Goal: Use online tool/utility: Utilize a website feature to perform a specific function

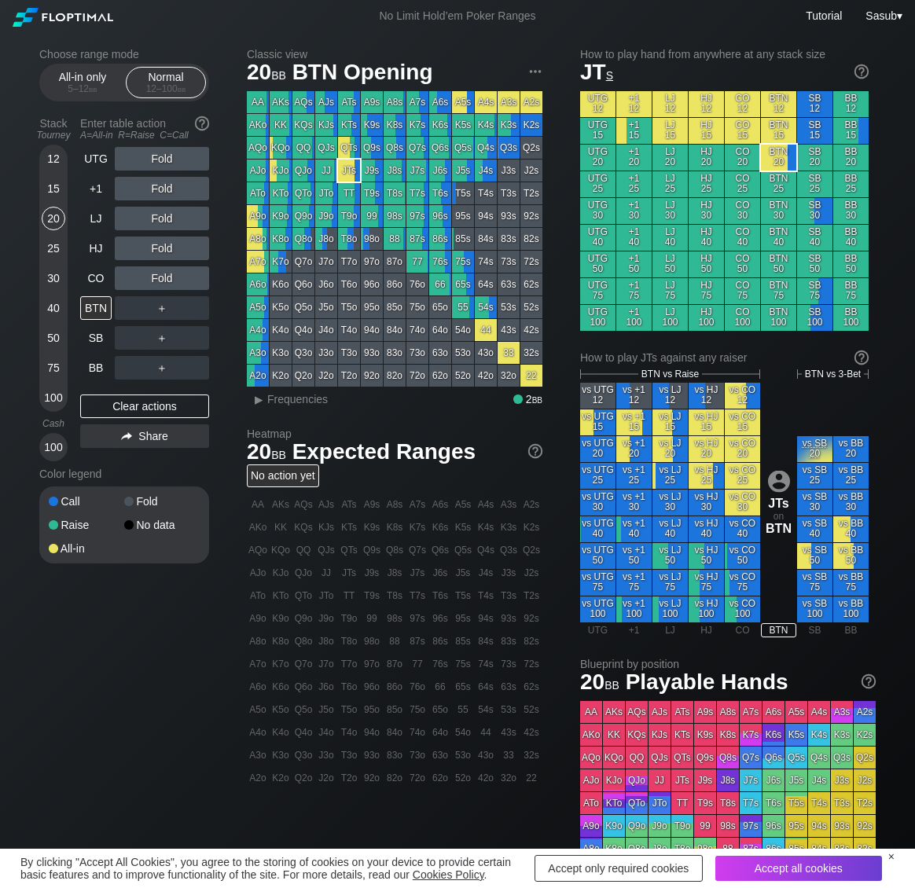
click at [637, 865] on div "Accept only required cookies" at bounding box center [618, 868] width 168 height 27
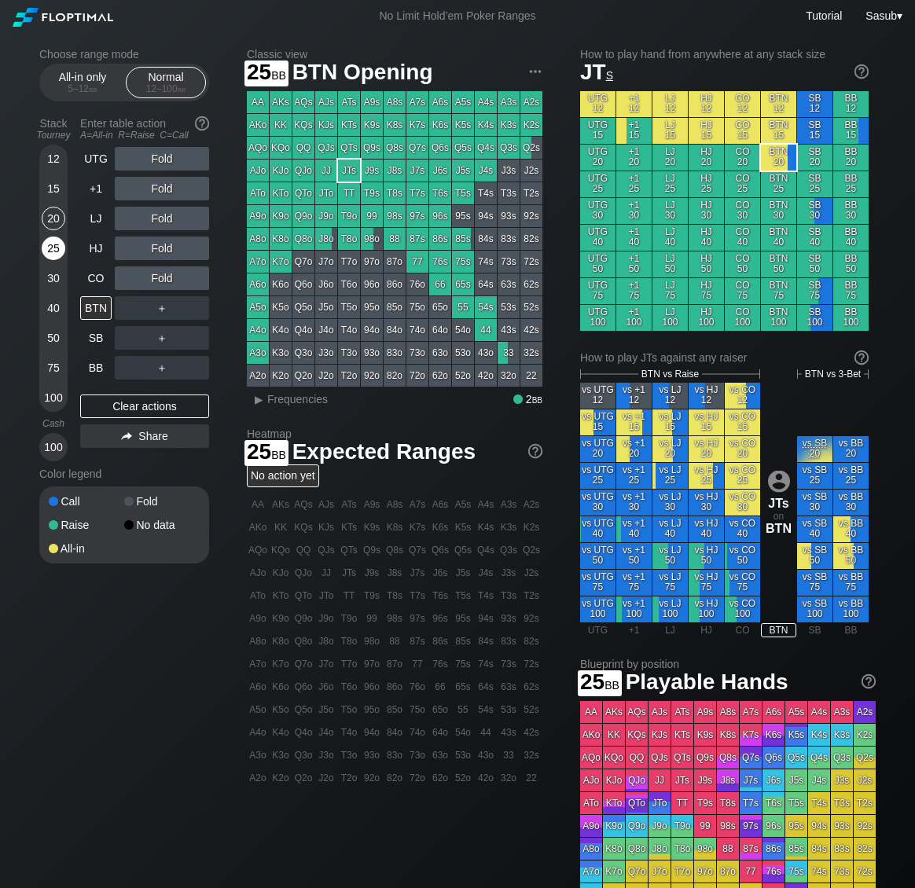
click at [42, 243] on div "25" at bounding box center [54, 252] width 24 height 30
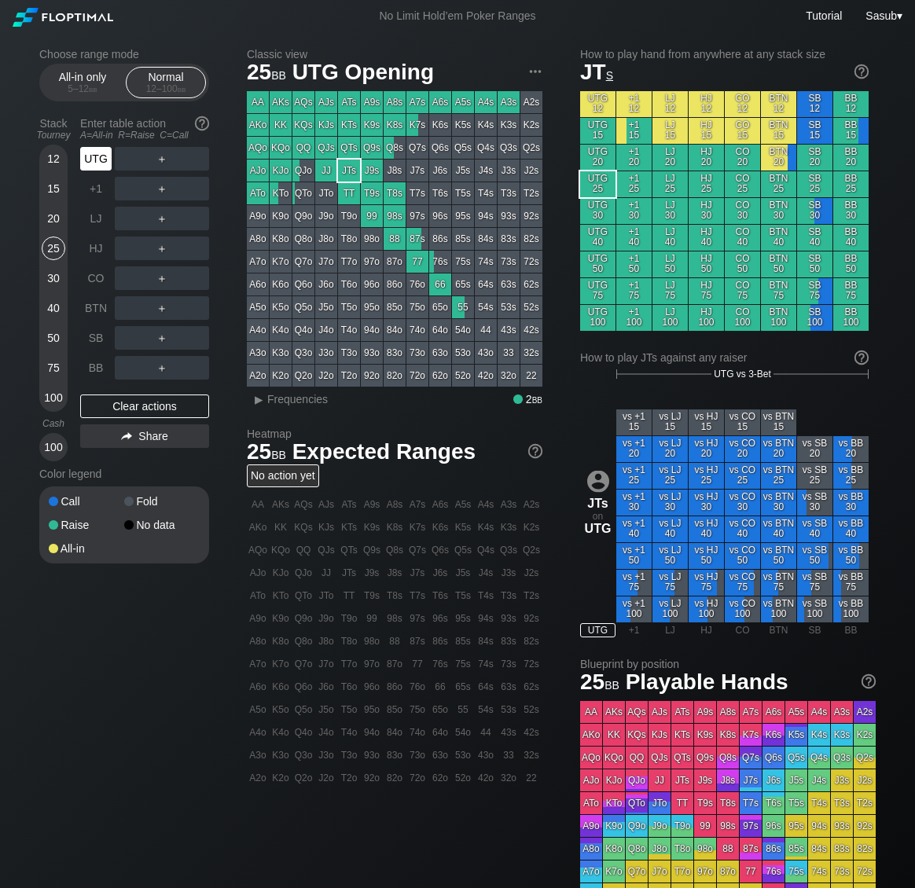
click at [102, 161] on div "UTG" at bounding box center [95, 159] width 31 height 24
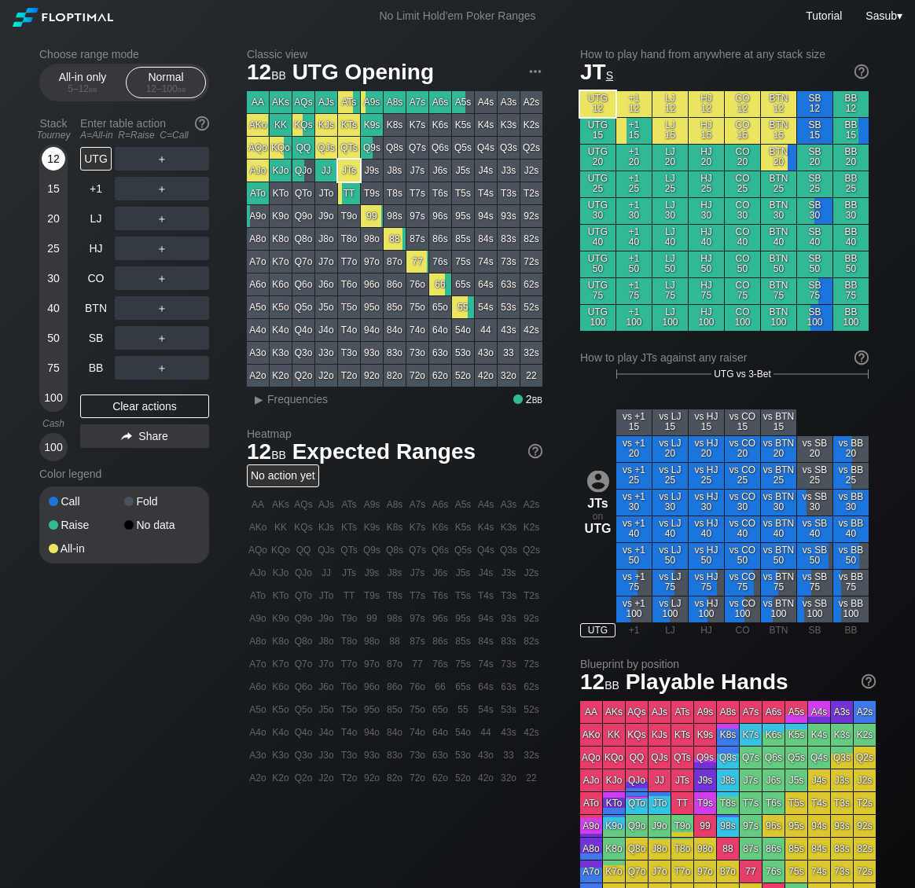
click at [42, 160] on div "12" at bounding box center [54, 159] width 24 height 24
click at [89, 76] on div "All-in only 5 – 12 bb" at bounding box center [82, 83] width 72 height 30
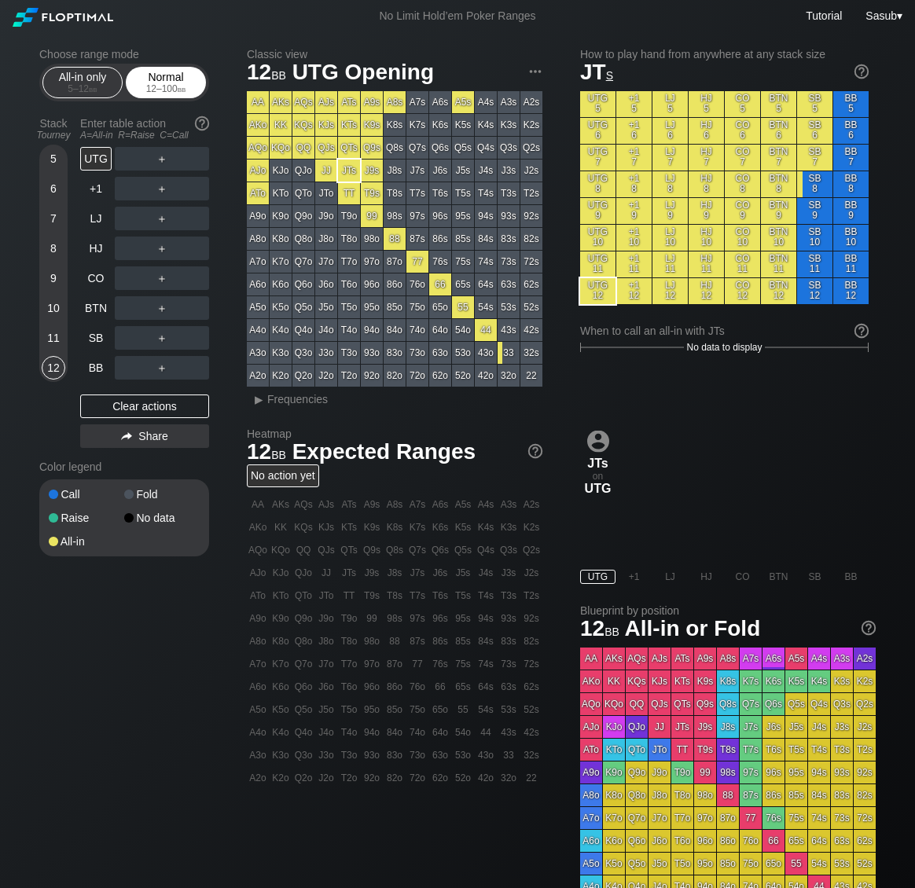
click at [168, 93] on div "12 – 100 bb" at bounding box center [166, 88] width 66 height 11
click at [95, 90] on span "bb" at bounding box center [93, 88] width 9 height 11
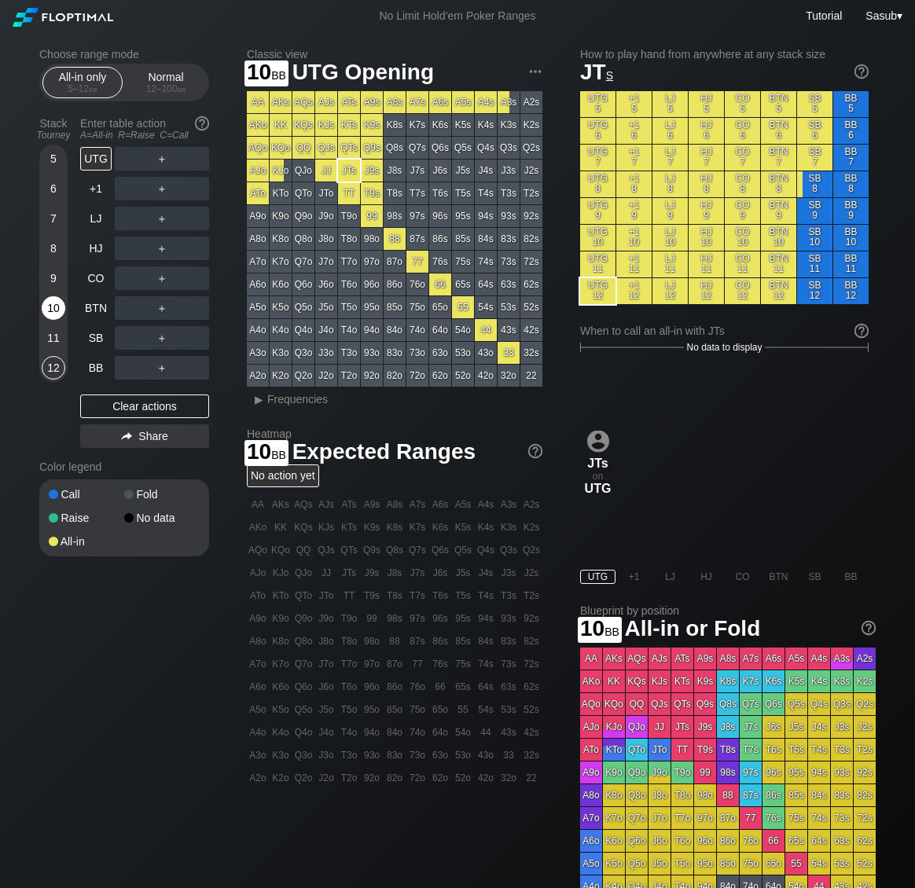
click at [56, 314] on div "10" at bounding box center [54, 308] width 24 height 24
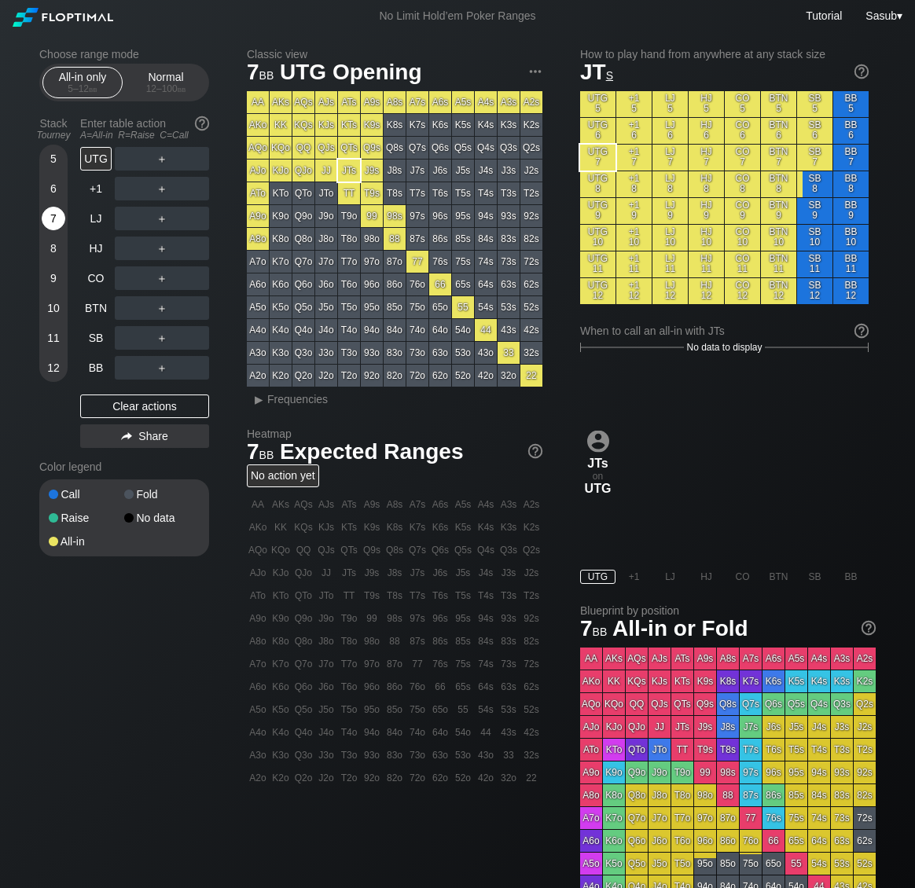
click at [48, 223] on div "7" at bounding box center [54, 219] width 24 height 24
drag, startPoint x: 195, startPoint y: 85, endPoint x: 183, endPoint y: 88, distance: 12.2
click at [195, 85] on div "12 – 100 bb" at bounding box center [166, 88] width 66 height 11
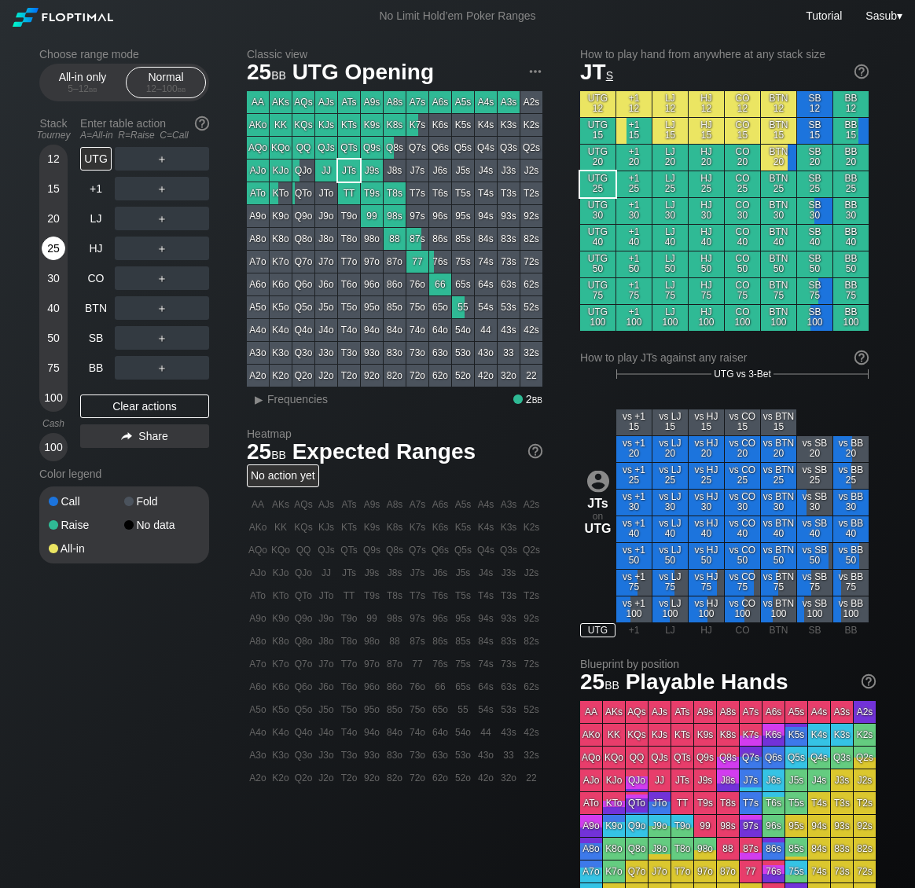
click at [46, 252] on div "25" at bounding box center [54, 249] width 24 height 24
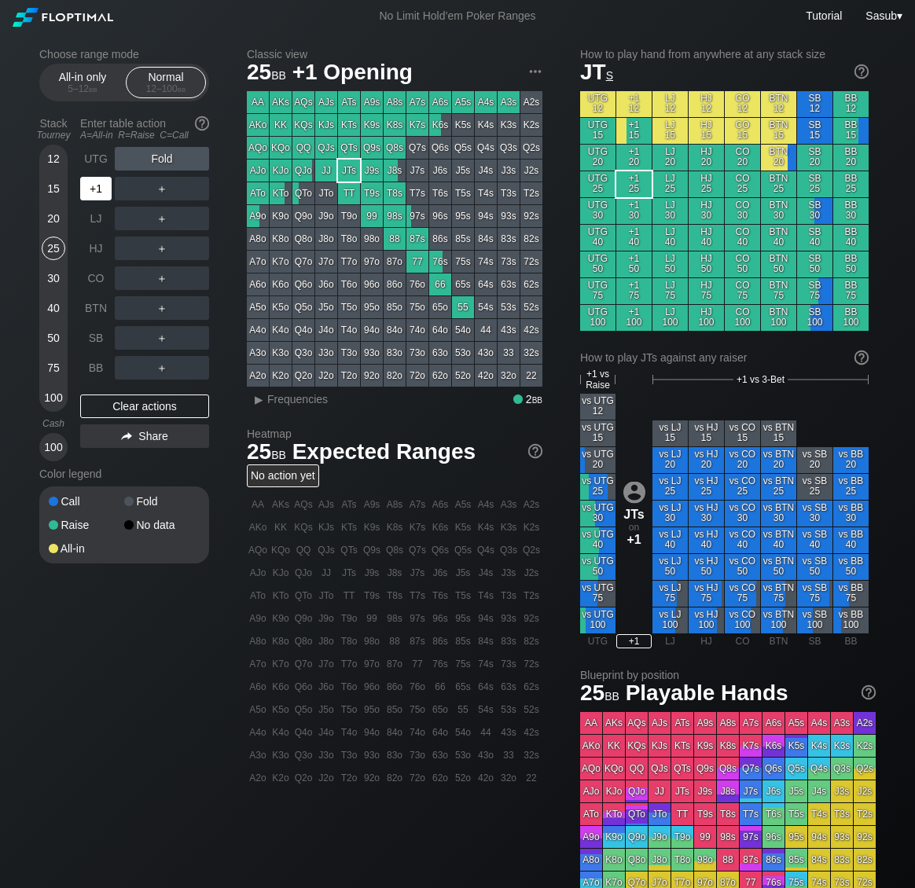
click at [91, 182] on div "+1" at bounding box center [95, 189] width 31 height 24
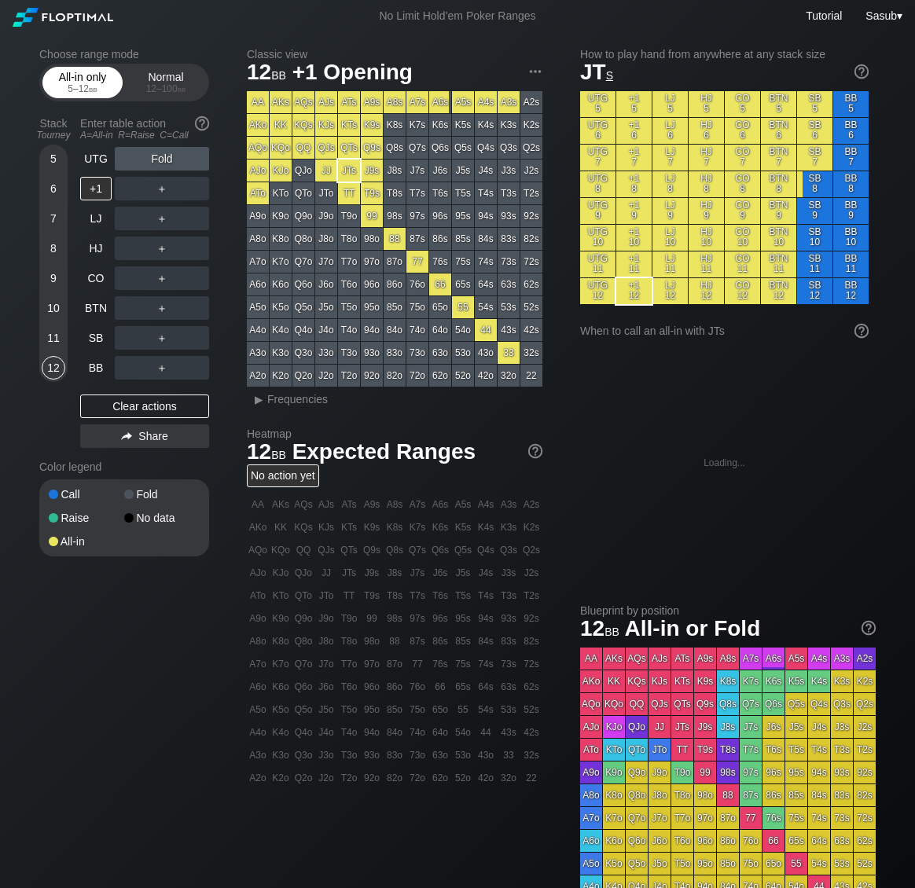
click at [74, 72] on div "All-in only 5 – 12 bb" at bounding box center [82, 83] width 72 height 30
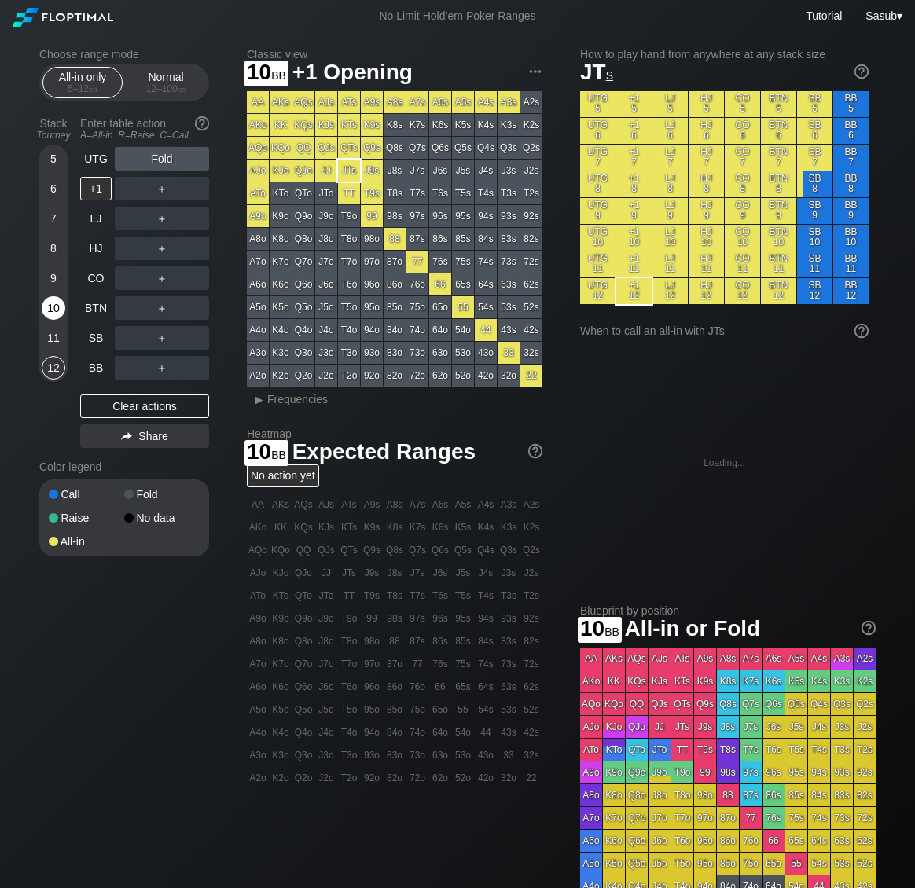
click at [51, 313] on div "10" at bounding box center [54, 308] width 24 height 24
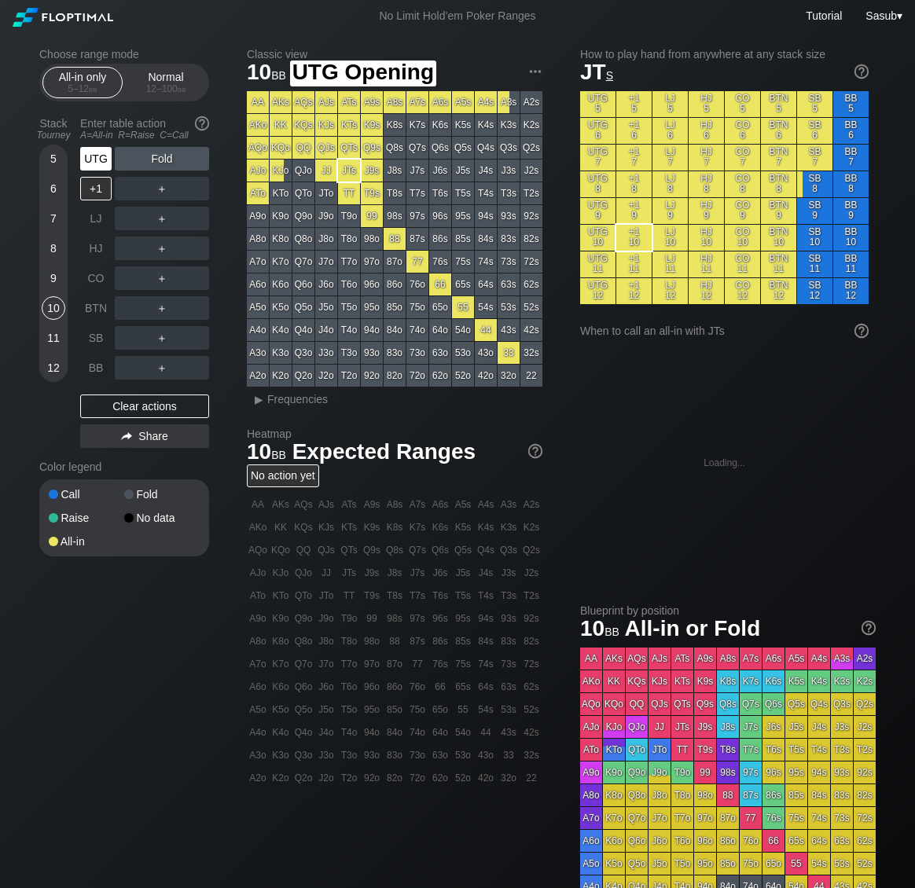
click at [92, 156] on div "UTG" at bounding box center [95, 159] width 31 height 24
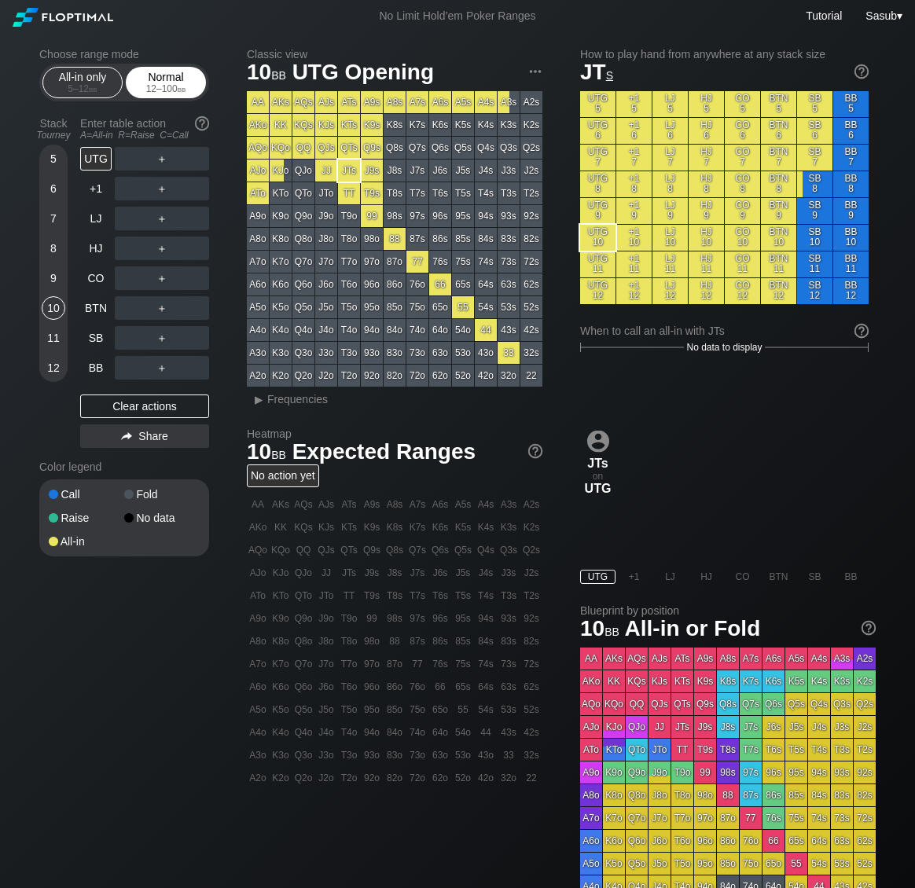
click at [159, 85] on div "12 – 100 bb" at bounding box center [166, 88] width 66 height 11
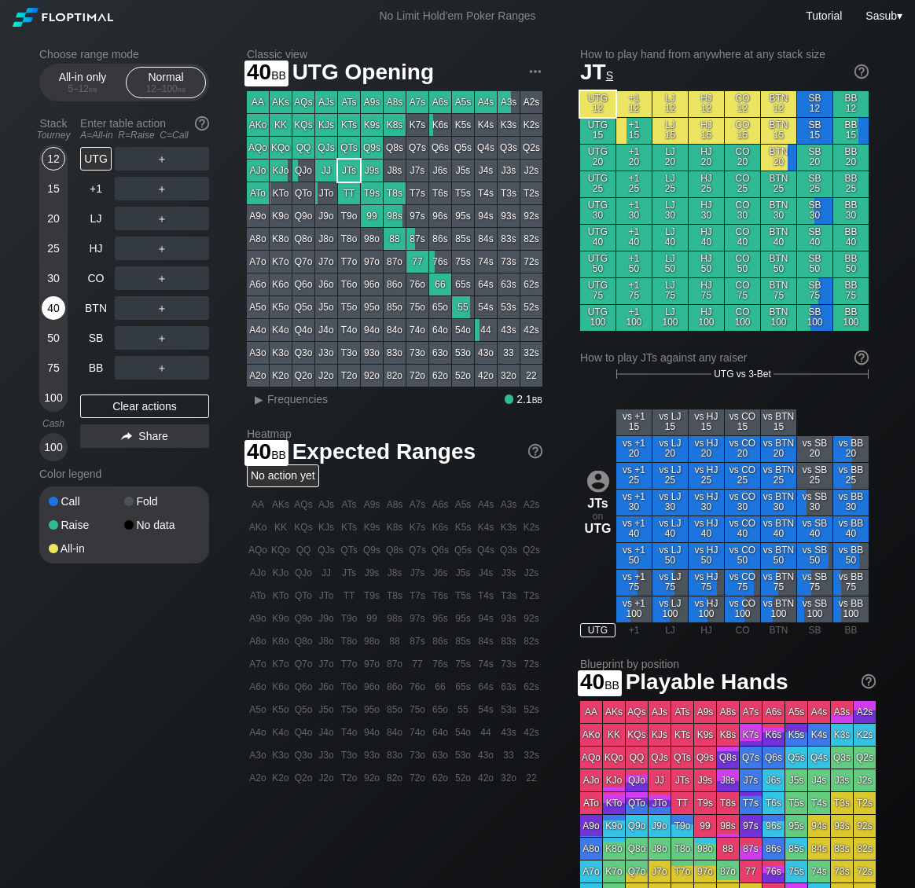
click at [60, 317] on div "40" at bounding box center [54, 308] width 24 height 24
click at [104, 145] on div "Enter table action A=All-in R=Raise C=Call" at bounding box center [144, 129] width 129 height 36
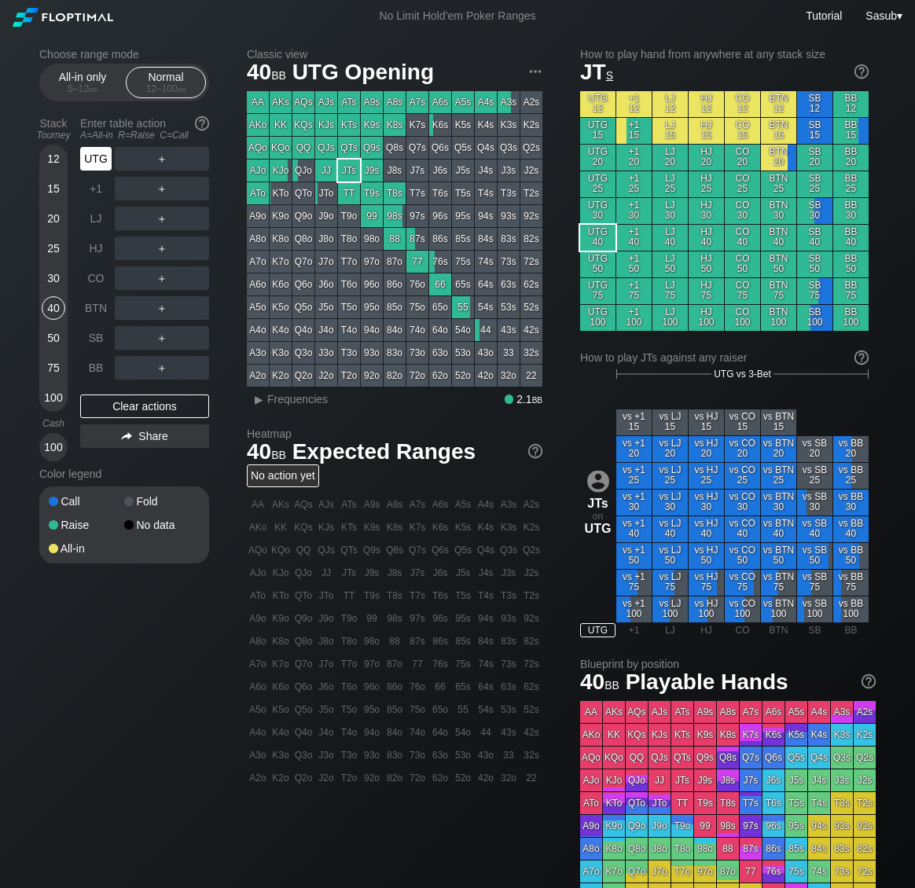
click at [101, 152] on div "UTG" at bounding box center [95, 159] width 31 height 24
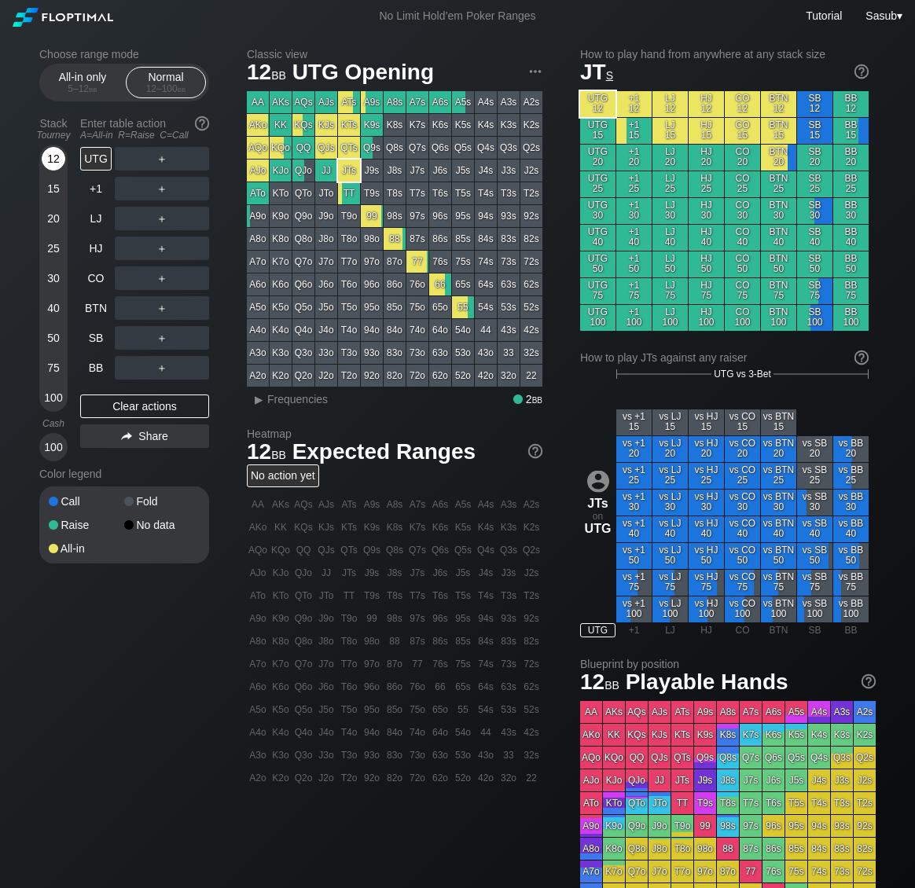
click at [53, 160] on div "12" at bounding box center [54, 159] width 24 height 24
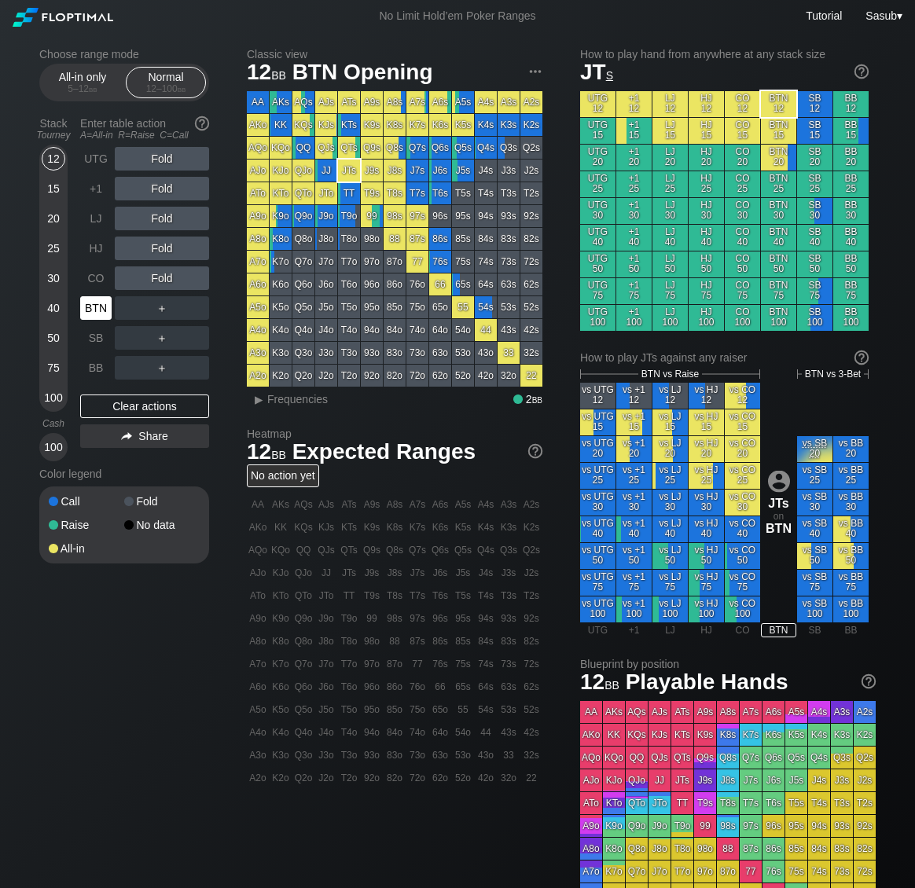
click at [98, 305] on div "BTN" at bounding box center [95, 308] width 31 height 24
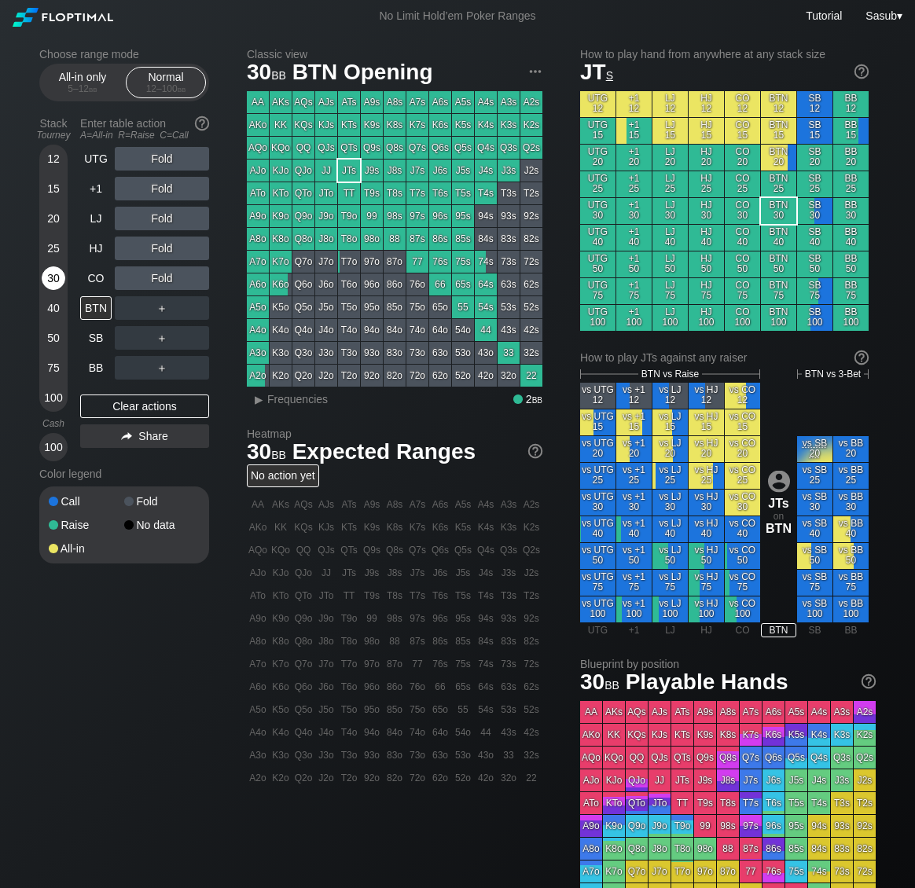
click at [58, 281] on div "30" at bounding box center [54, 278] width 24 height 24
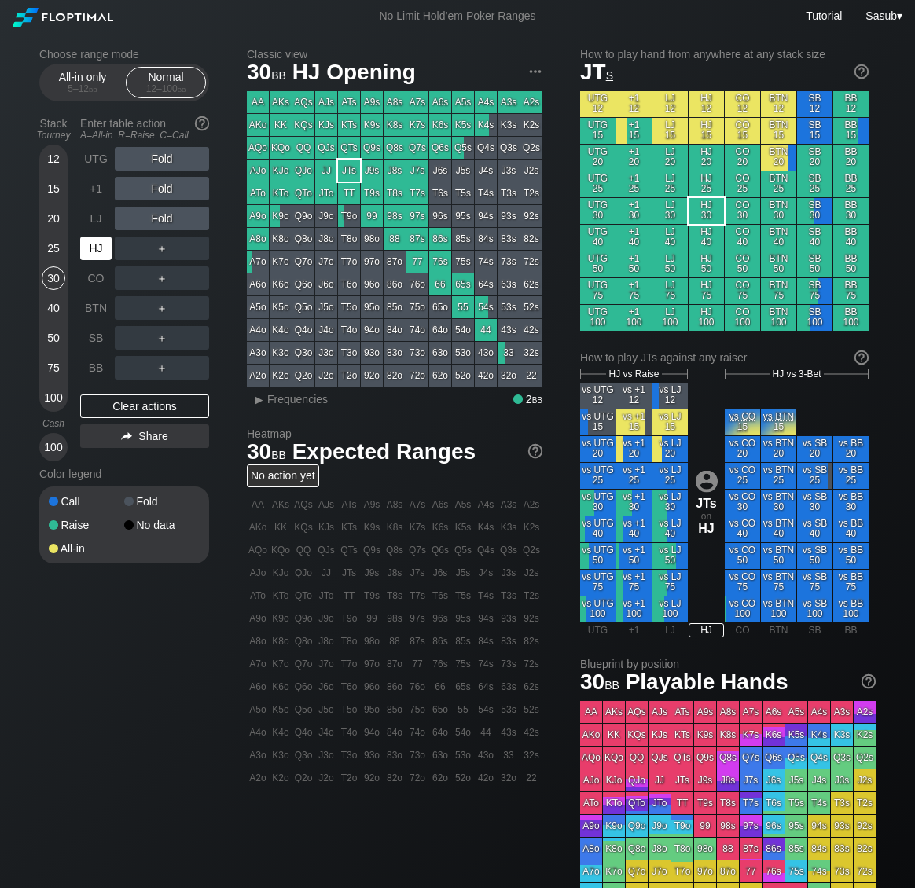
click at [105, 252] on div "HJ" at bounding box center [95, 249] width 31 height 24
click at [52, 153] on div "12" at bounding box center [54, 159] width 24 height 24
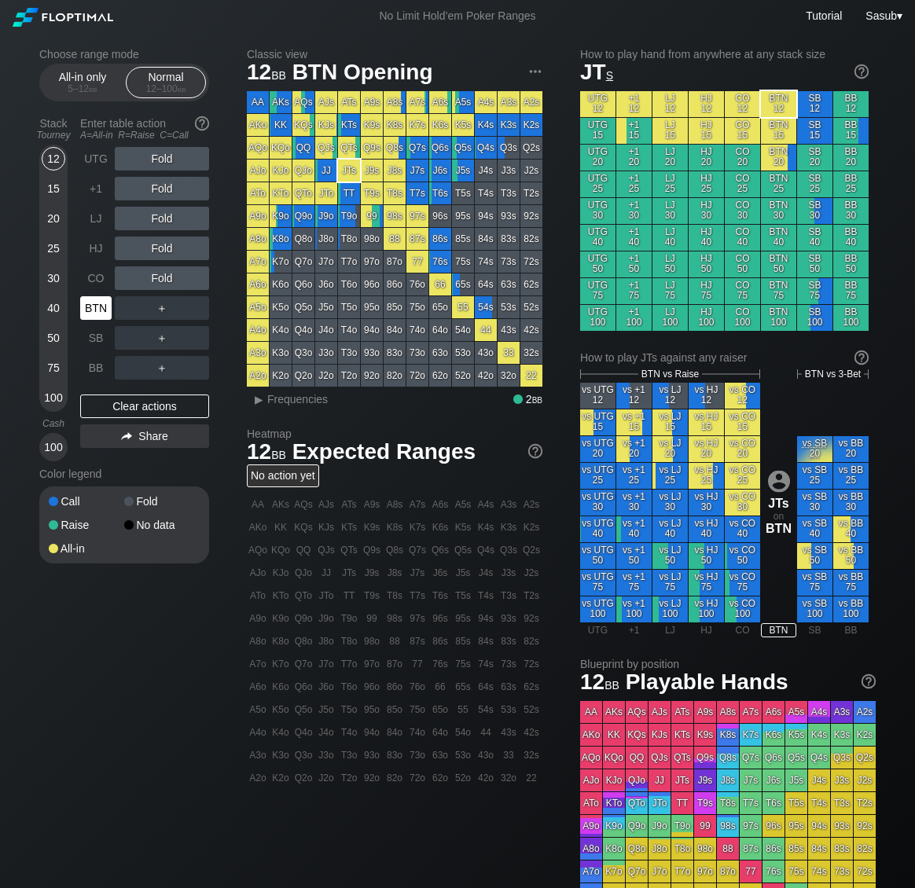
click at [98, 311] on div "BTN" at bounding box center [95, 308] width 31 height 24
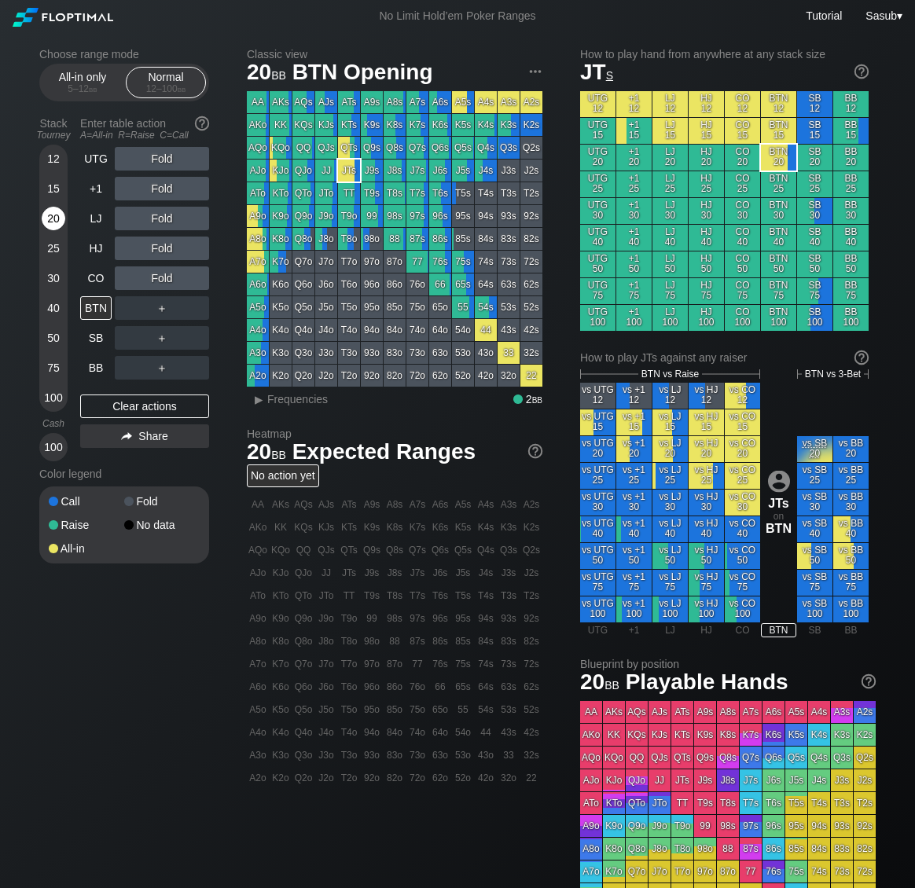
click at [49, 219] on div "20" at bounding box center [54, 219] width 24 height 24
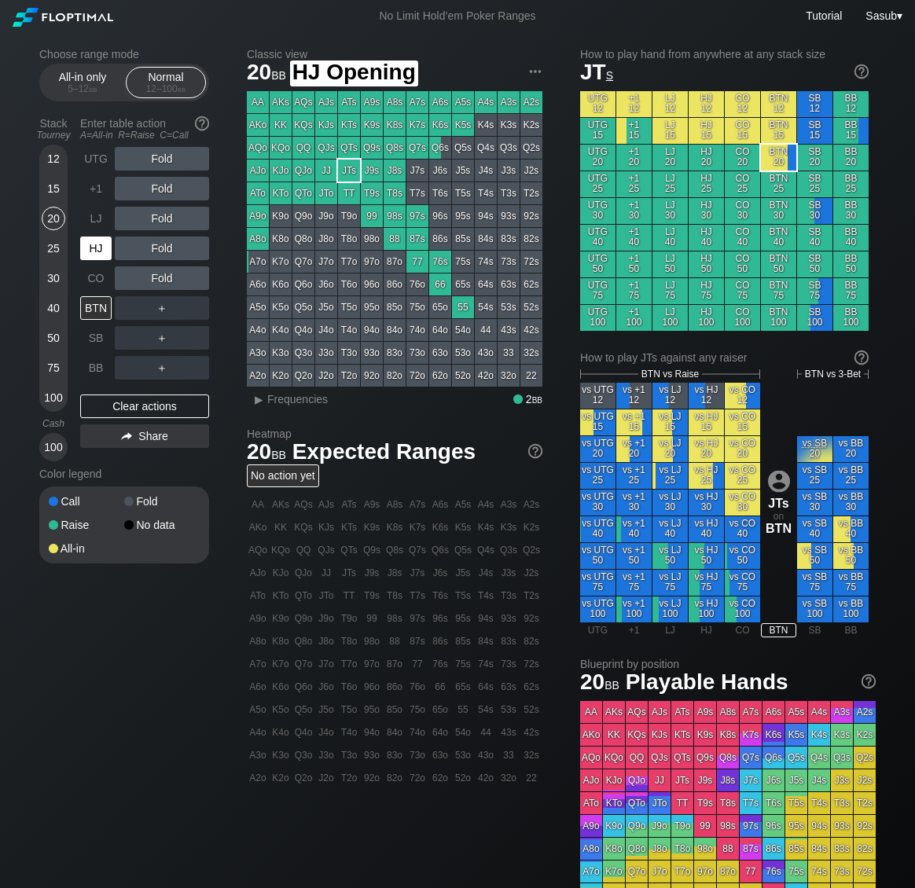
click at [93, 251] on div "HJ" at bounding box center [95, 249] width 31 height 24
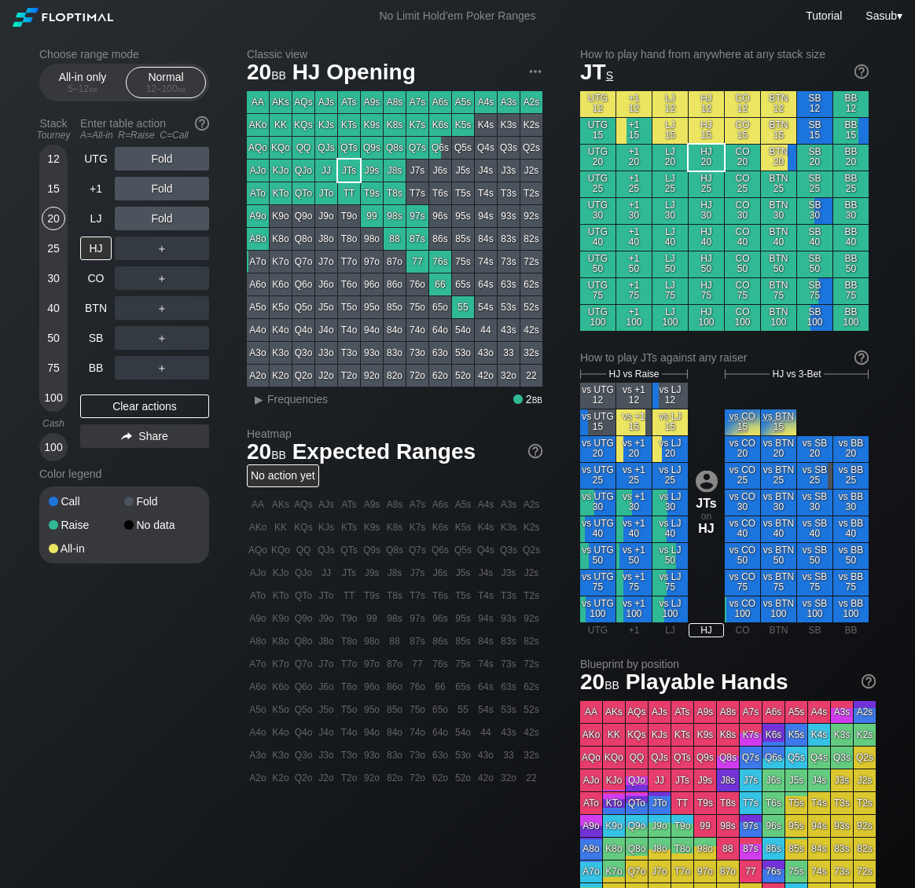
click at [52, 340] on div "50" at bounding box center [54, 338] width 24 height 24
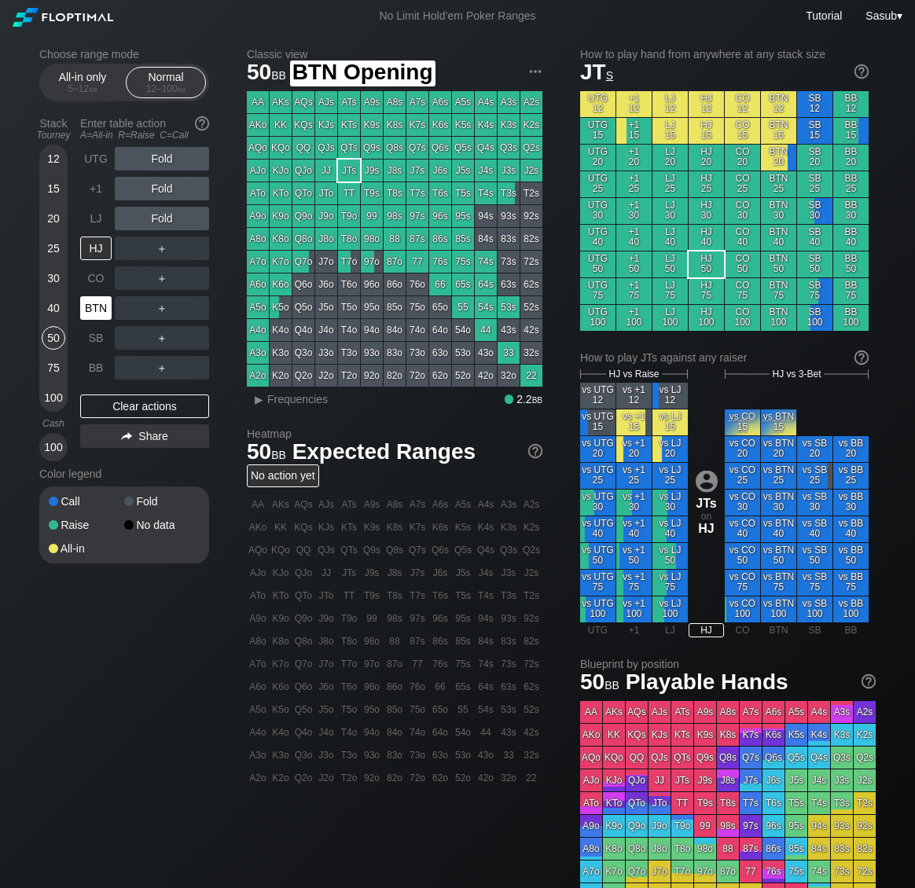
click at [105, 314] on div "BTN" at bounding box center [95, 308] width 31 height 24
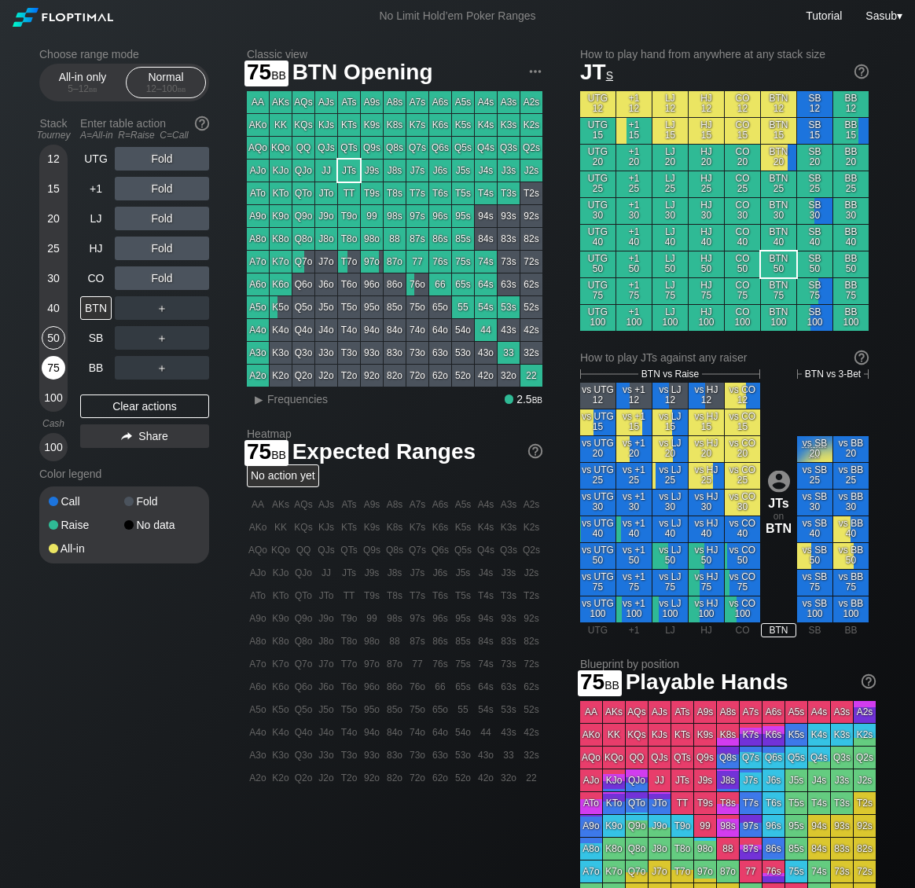
click at [52, 376] on div "75" at bounding box center [54, 368] width 24 height 24
click at [41, 398] on div "12 15 20 25 30 40 50 75 100" at bounding box center [53, 278] width 28 height 267
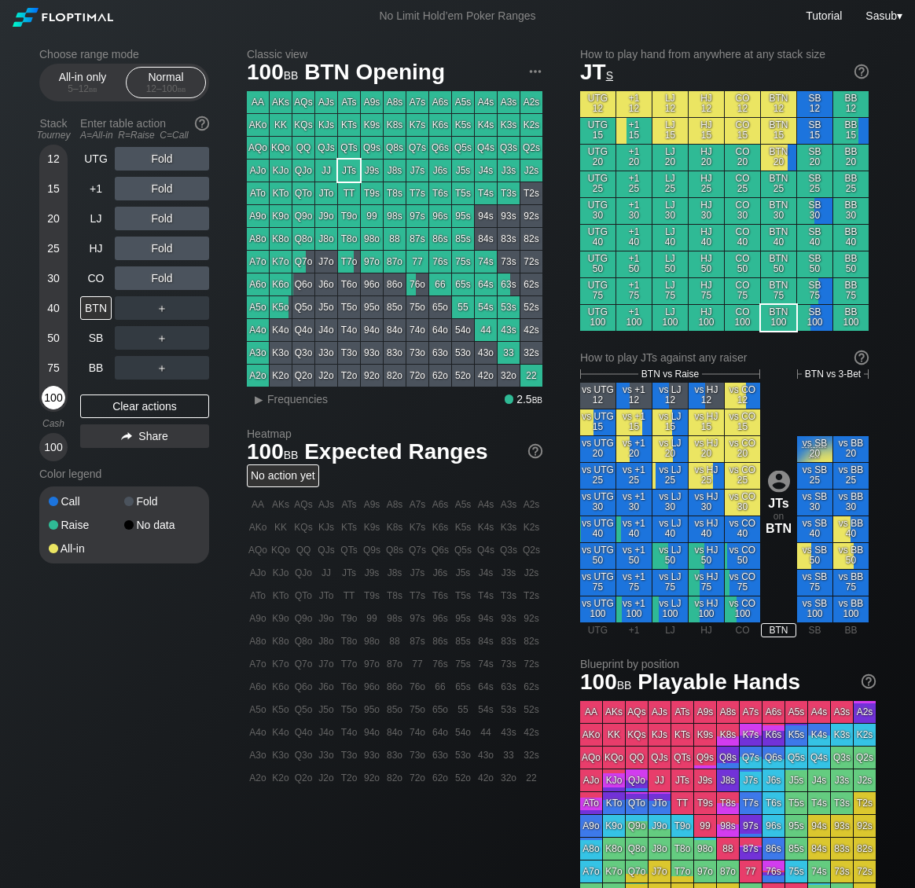
click at [51, 395] on div "100" at bounding box center [54, 398] width 24 height 24
click at [51, 208] on div "20" at bounding box center [54, 219] width 24 height 24
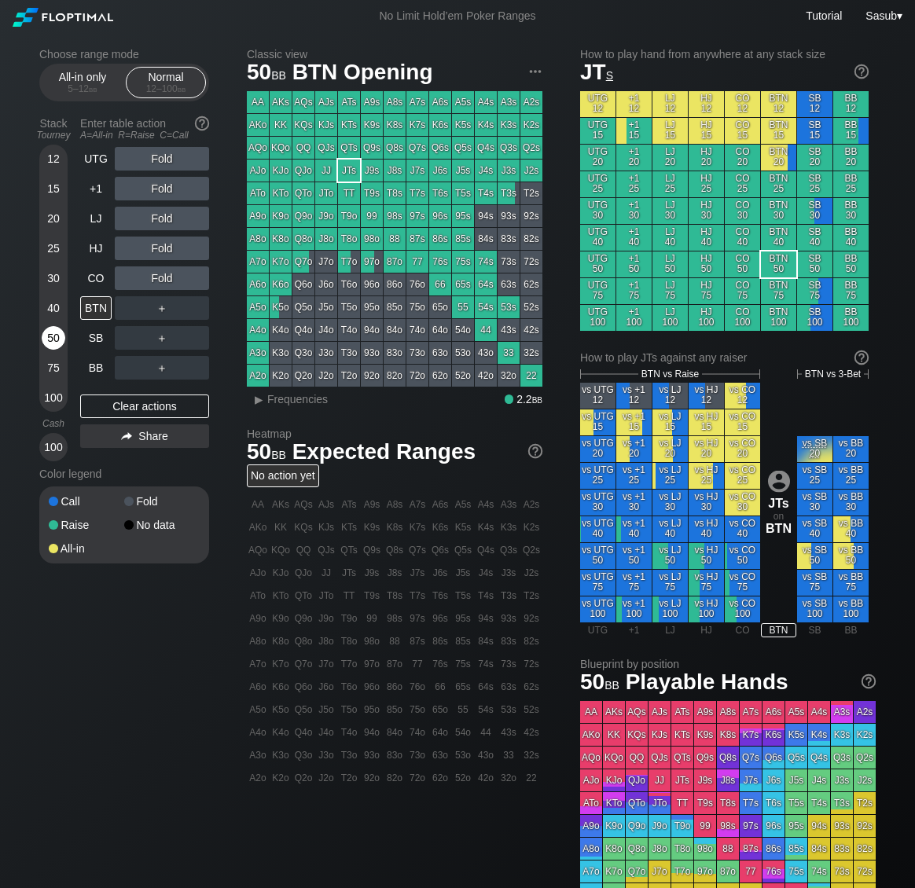
click at [54, 338] on div "50" at bounding box center [54, 338] width 24 height 24
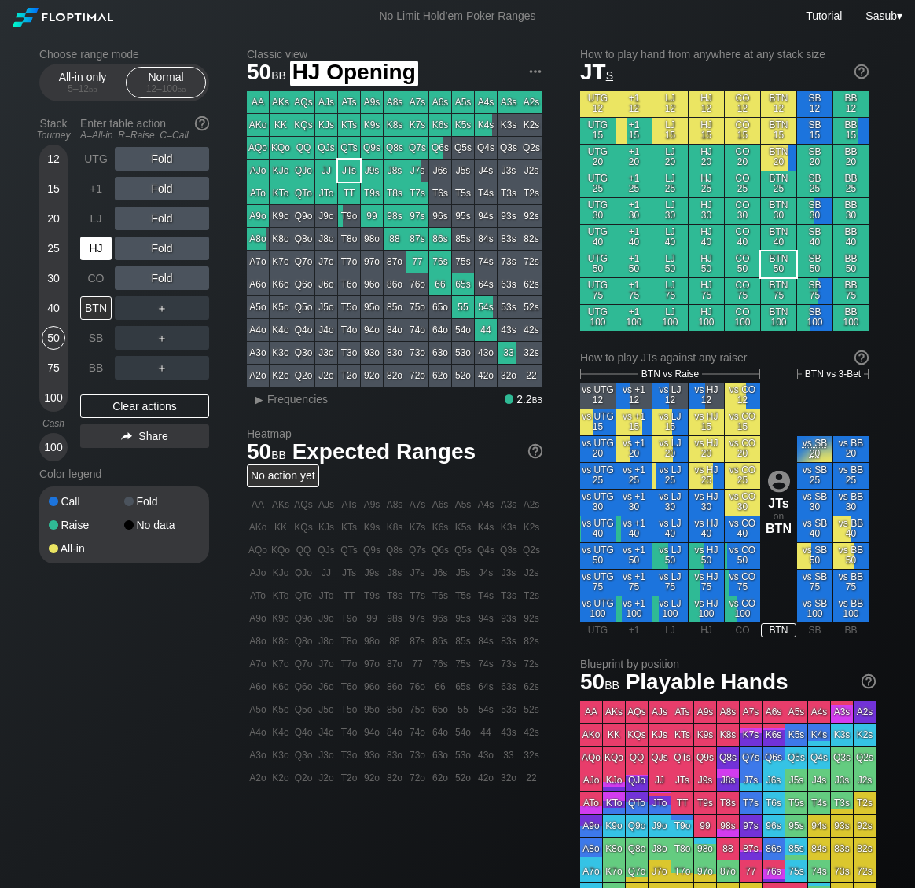
click at [105, 250] on div "HJ" at bounding box center [95, 249] width 31 height 24
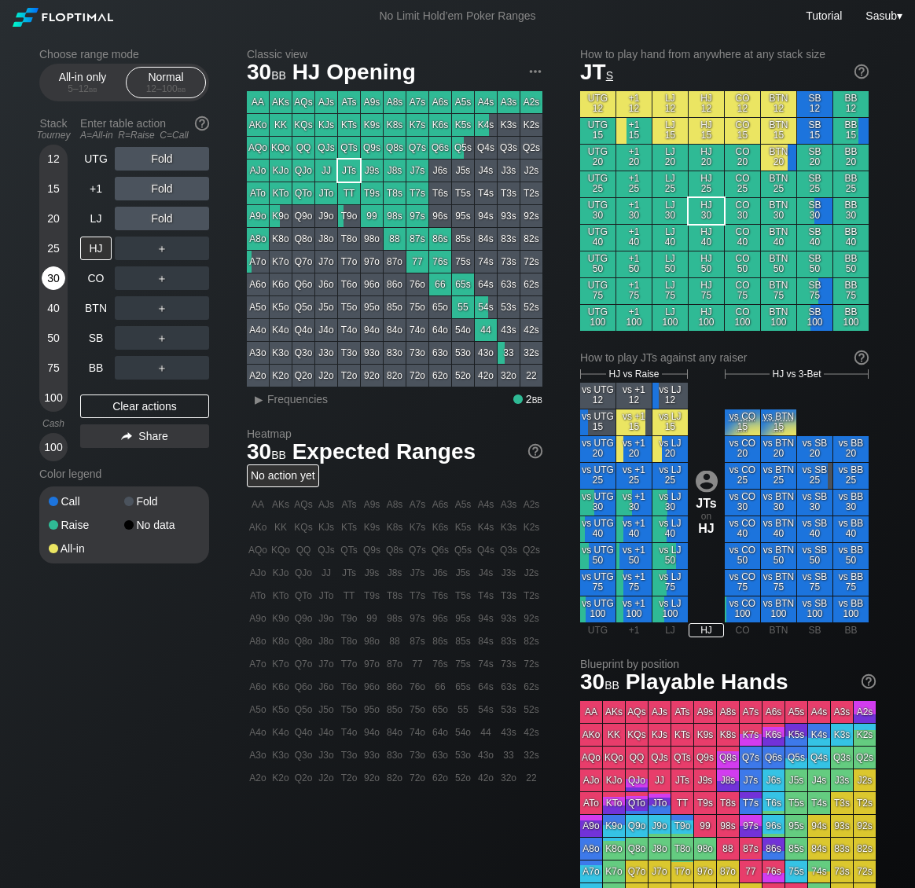
click at [56, 277] on div "30" at bounding box center [54, 278] width 24 height 24
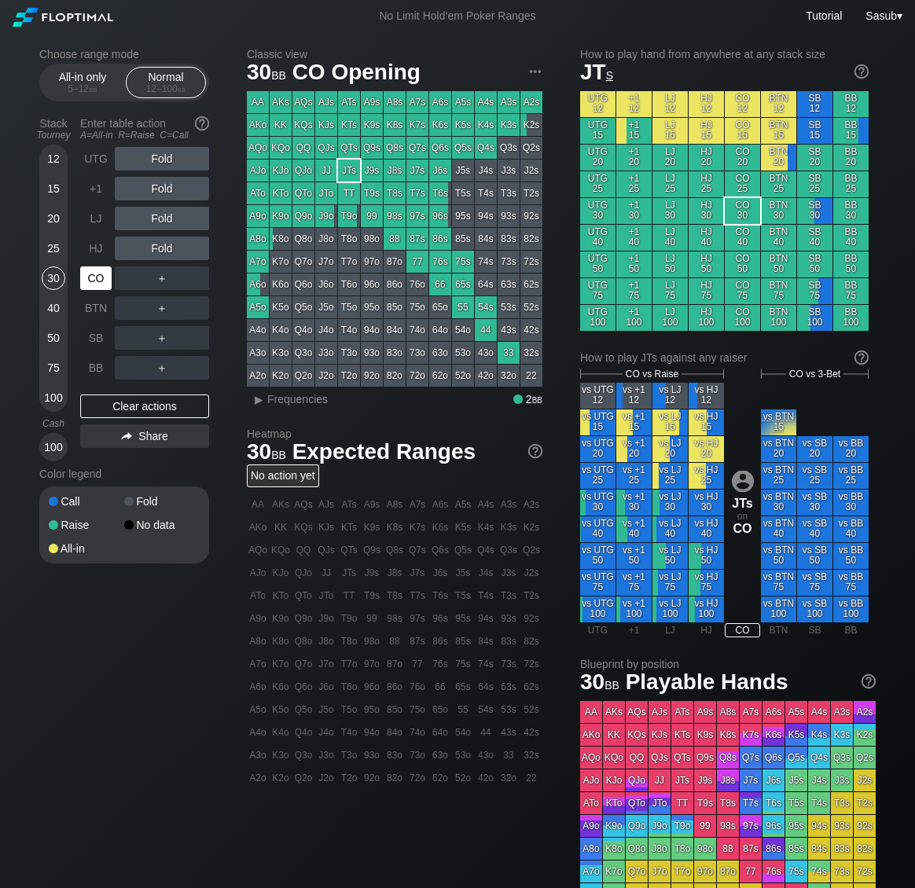
click at [96, 283] on div "CO" at bounding box center [95, 278] width 31 height 24
click at [56, 245] on div "25" at bounding box center [54, 249] width 24 height 24
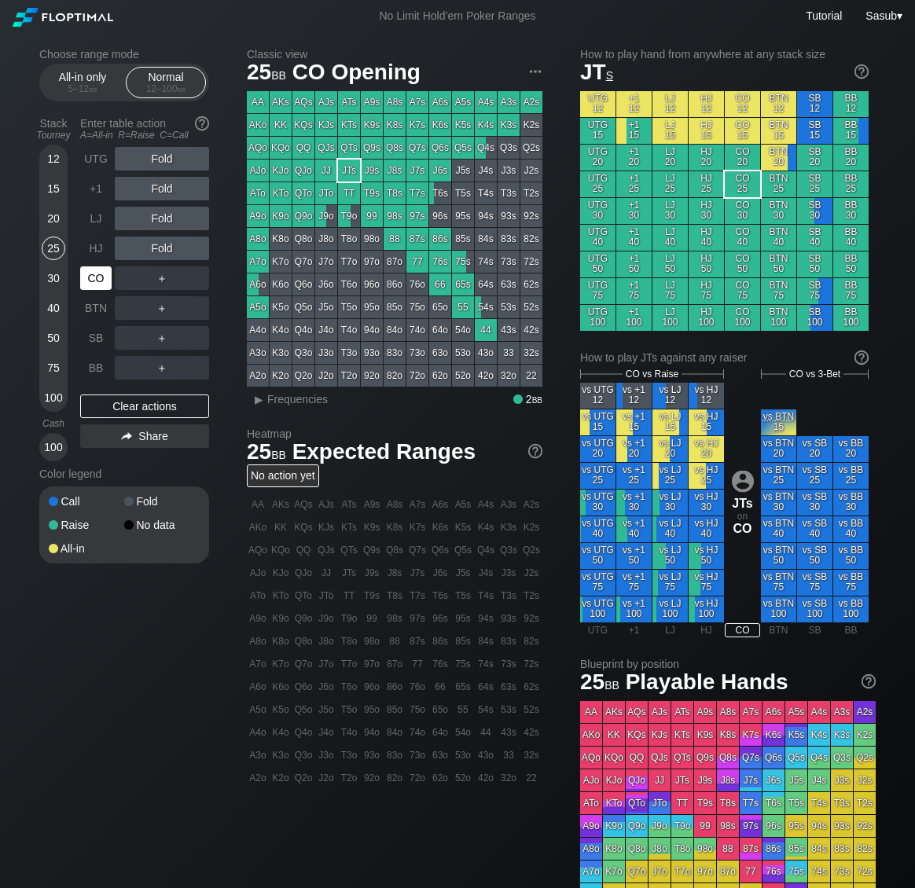
click at [96, 279] on div "CO" at bounding box center [95, 278] width 31 height 24
click at [55, 225] on div "20" at bounding box center [54, 219] width 24 height 24
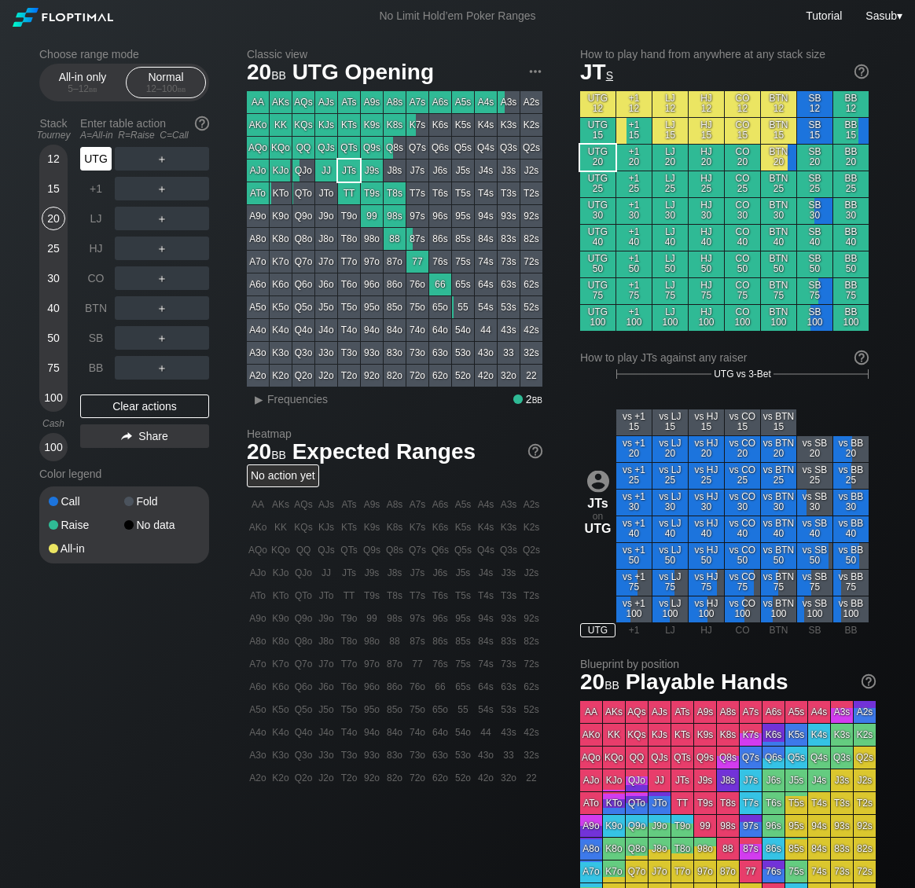
click at [103, 158] on div "UTG" at bounding box center [95, 159] width 31 height 24
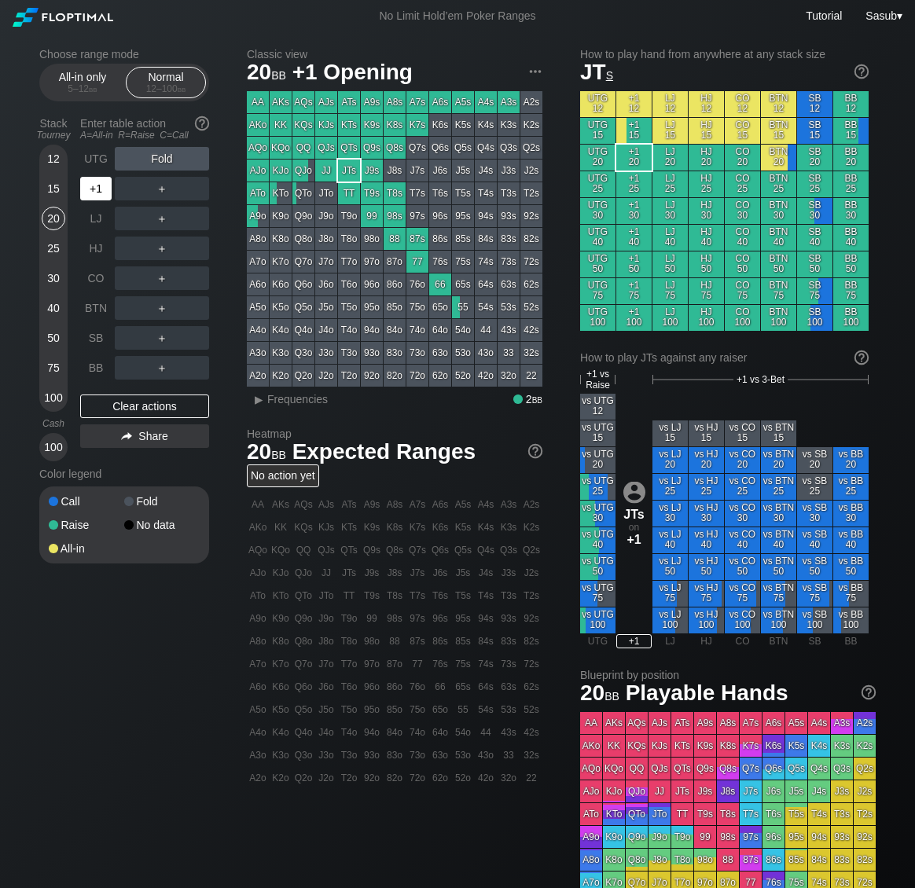
click at [89, 184] on div "+1" at bounding box center [95, 189] width 31 height 24
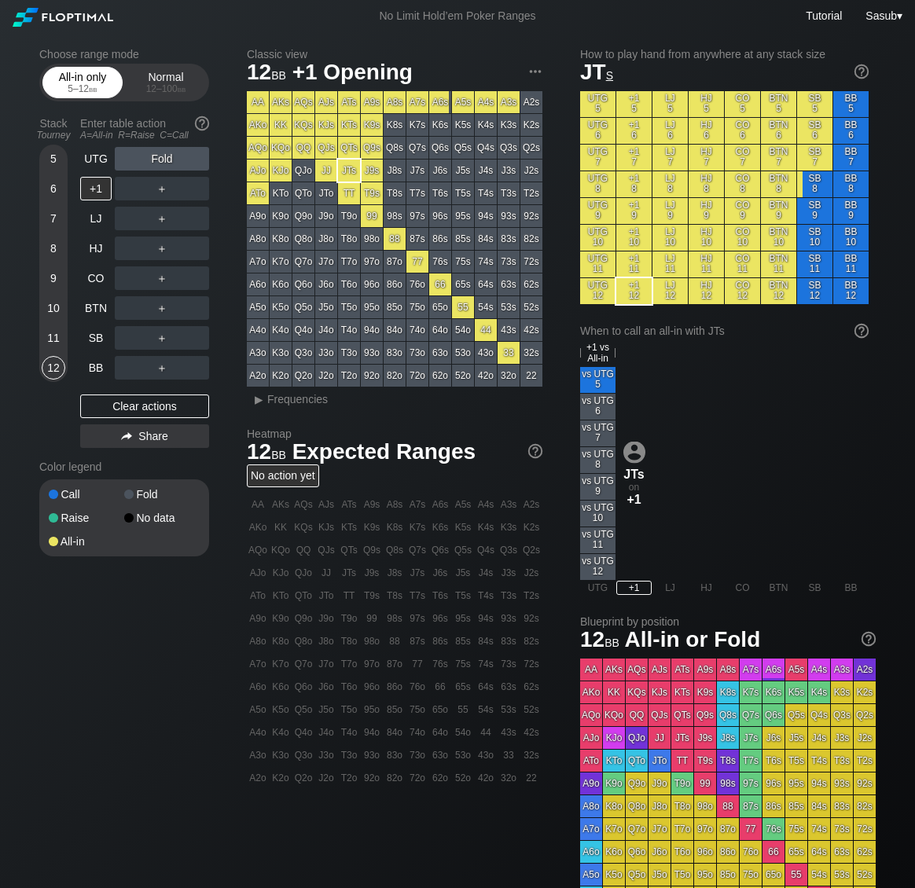
click at [94, 72] on div "All-in only 5 – 12 bb" at bounding box center [82, 83] width 72 height 30
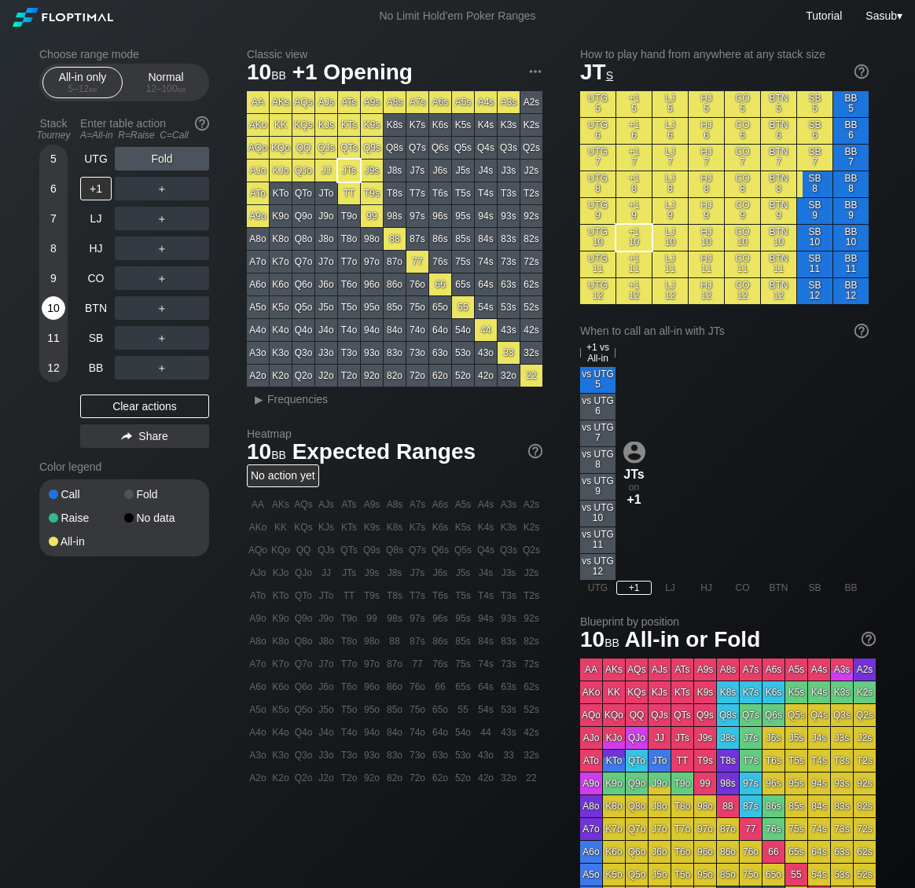
click at [60, 302] on div "10" at bounding box center [54, 308] width 24 height 24
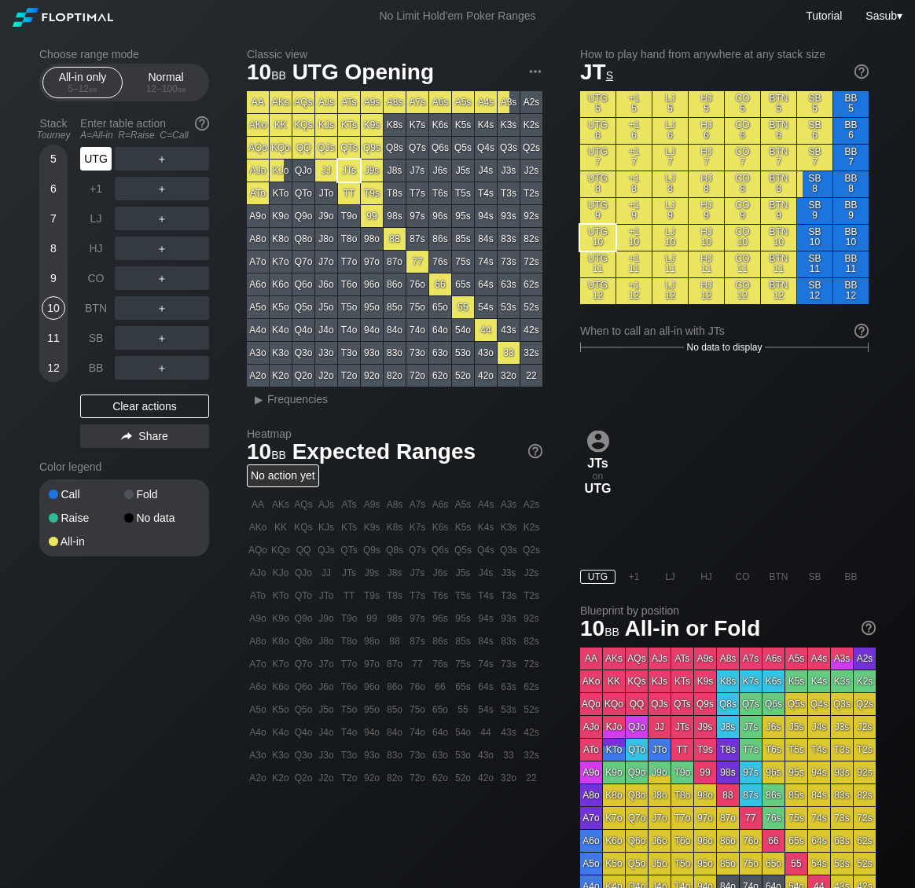
click at [98, 170] on div "UTG" at bounding box center [95, 159] width 31 height 24
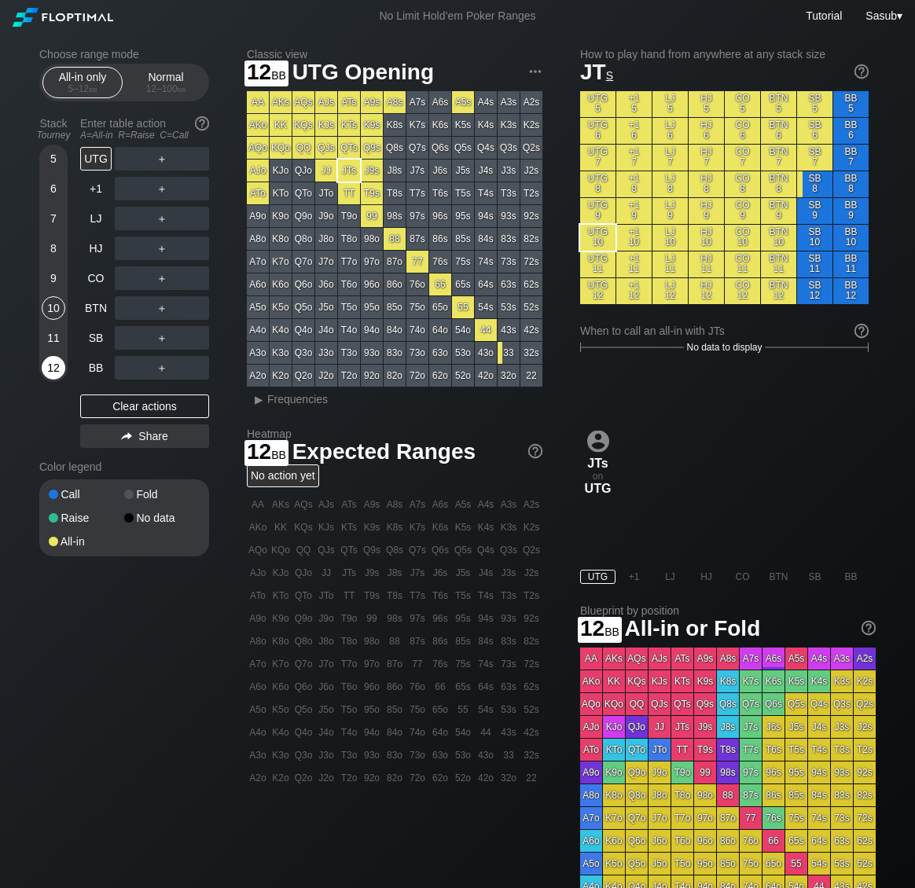
click at [49, 360] on div "12" at bounding box center [54, 368] width 24 height 24
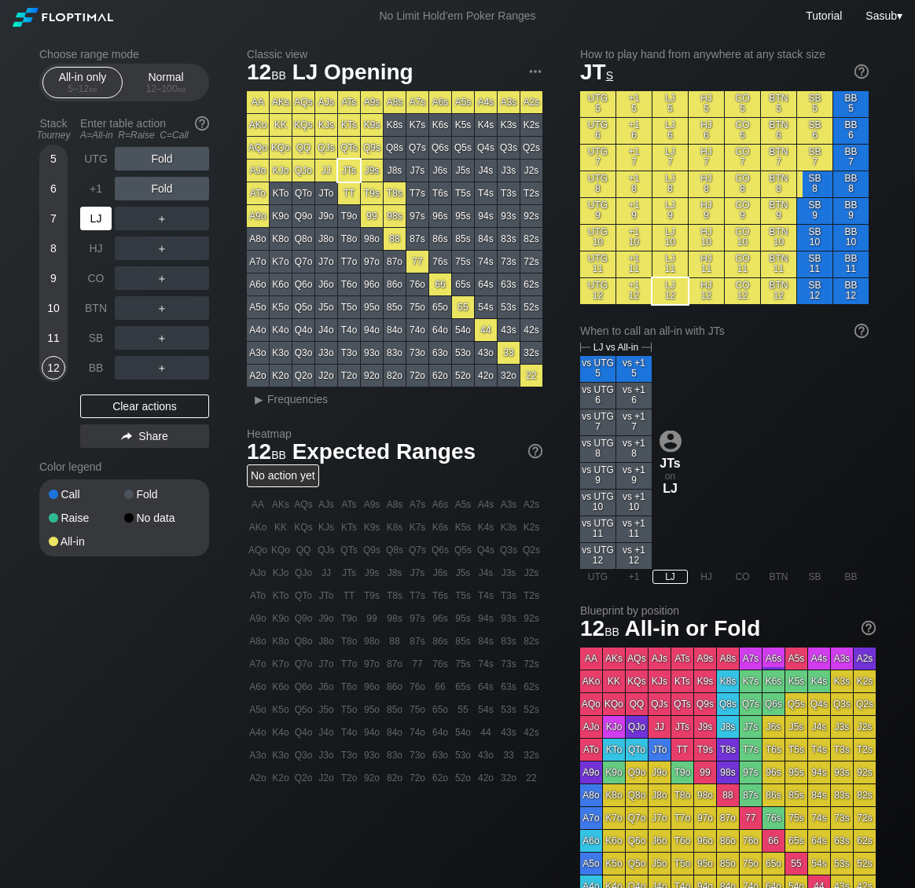
click at [94, 216] on div "LJ" at bounding box center [95, 219] width 31 height 24
click at [152, 89] on div "12 – 100 bb" at bounding box center [166, 88] width 66 height 11
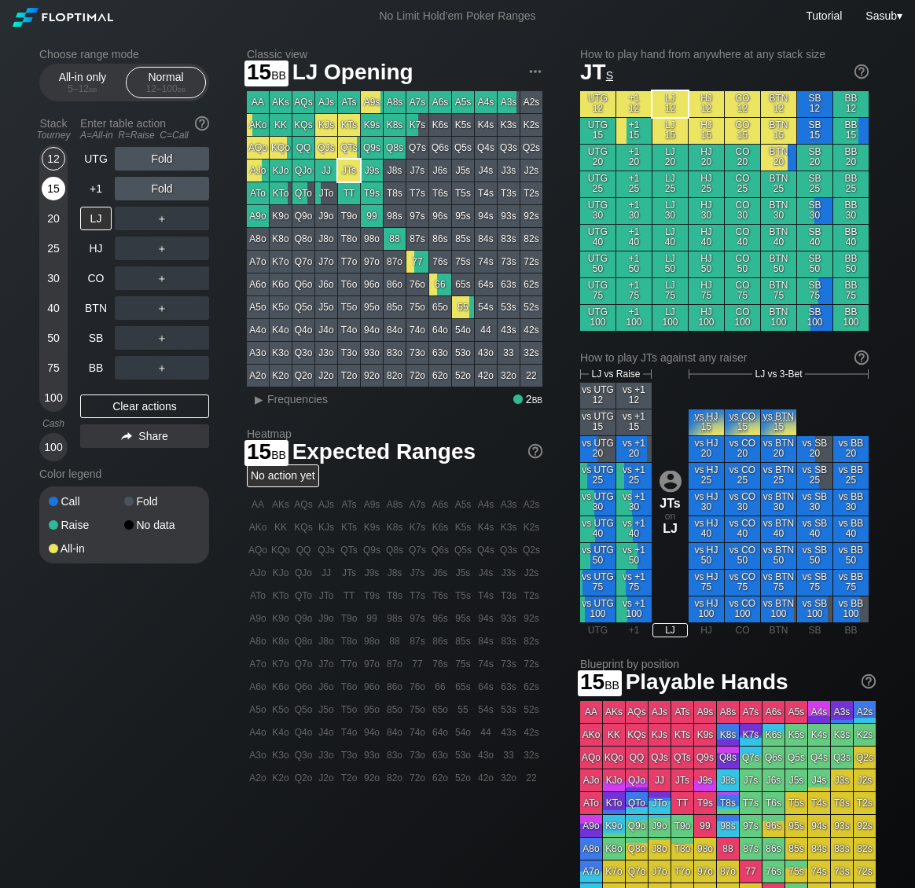
click at [55, 194] on div "15" at bounding box center [54, 189] width 24 height 24
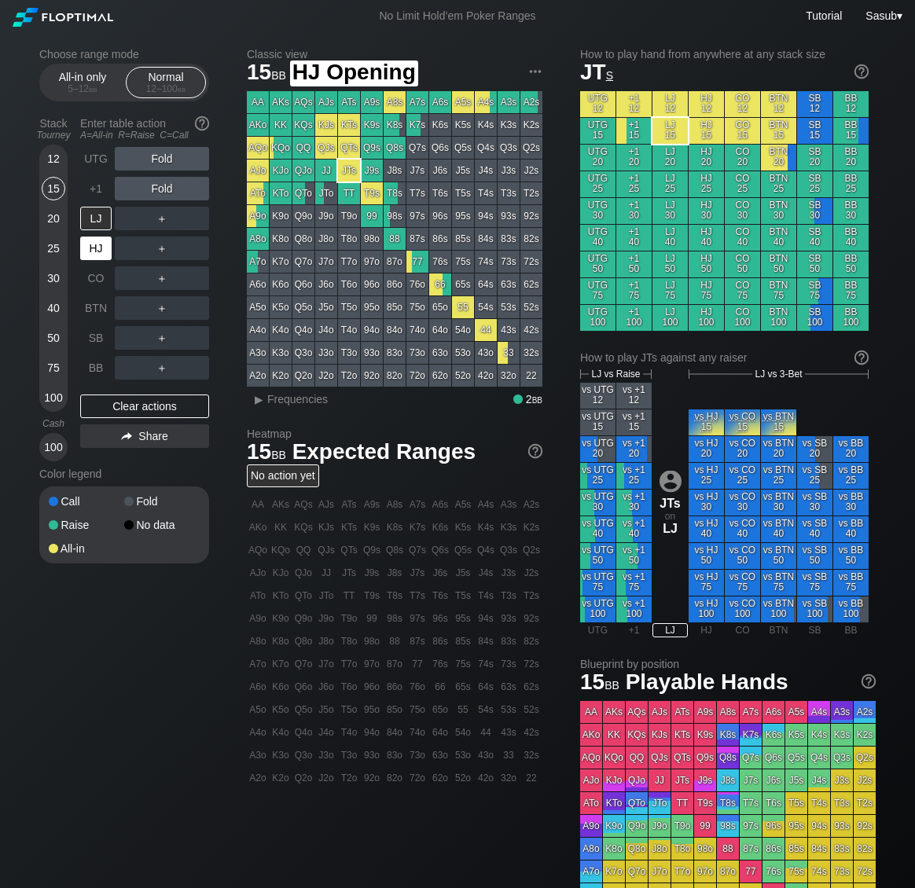
click at [93, 248] on div "HJ" at bounding box center [95, 249] width 31 height 24
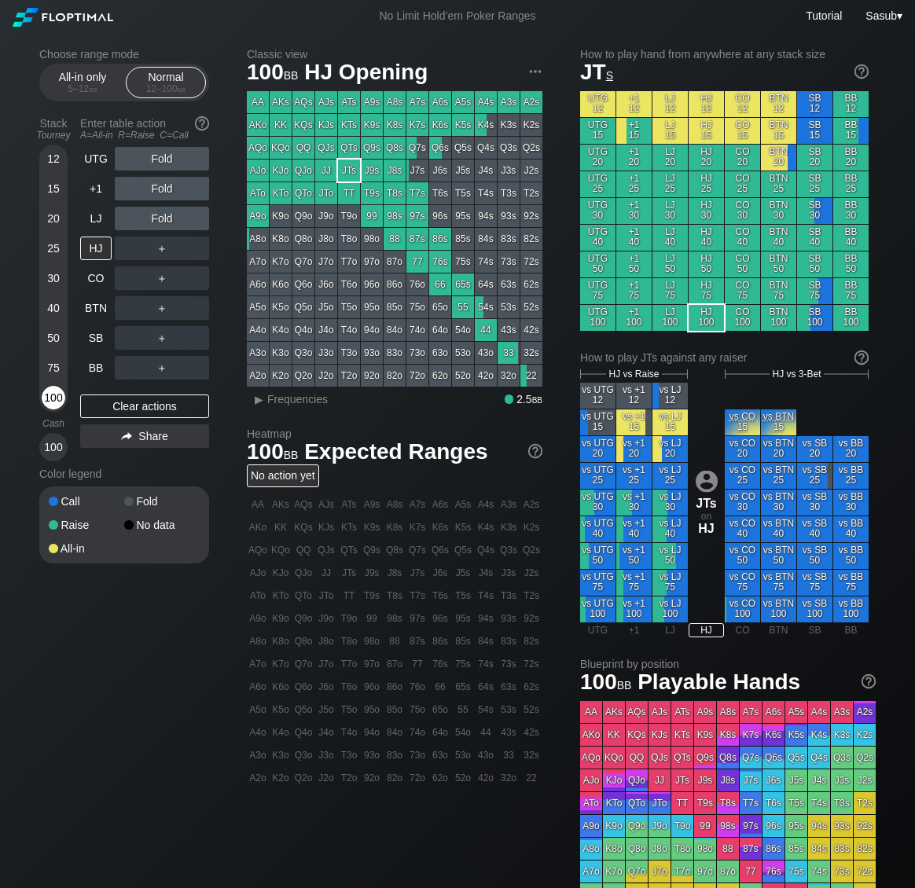
click at [46, 393] on div "100" at bounding box center [54, 398] width 24 height 24
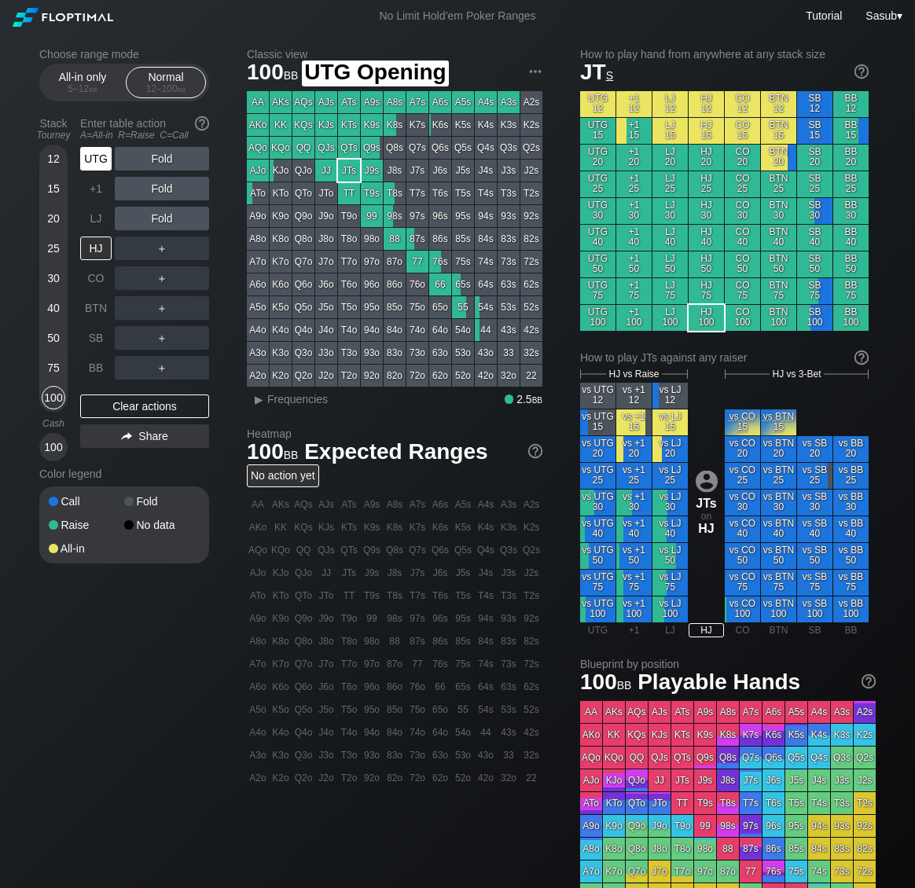
click at [92, 153] on div "UTG" at bounding box center [95, 159] width 31 height 24
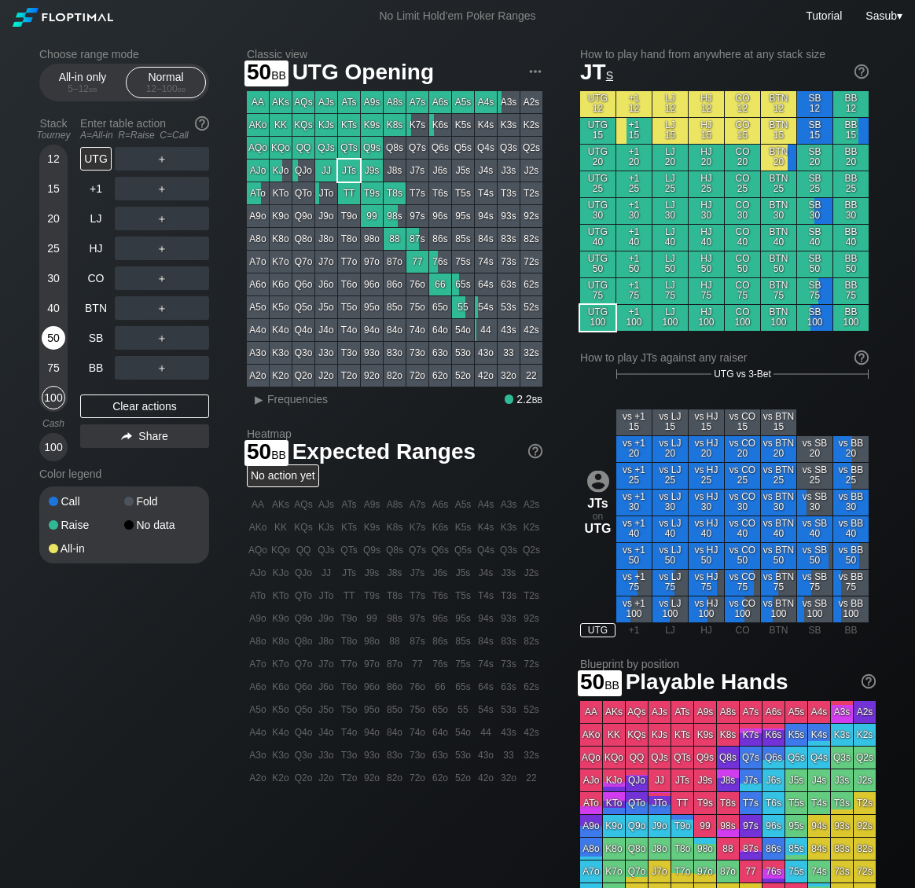
click at [52, 331] on div "50" at bounding box center [54, 338] width 24 height 24
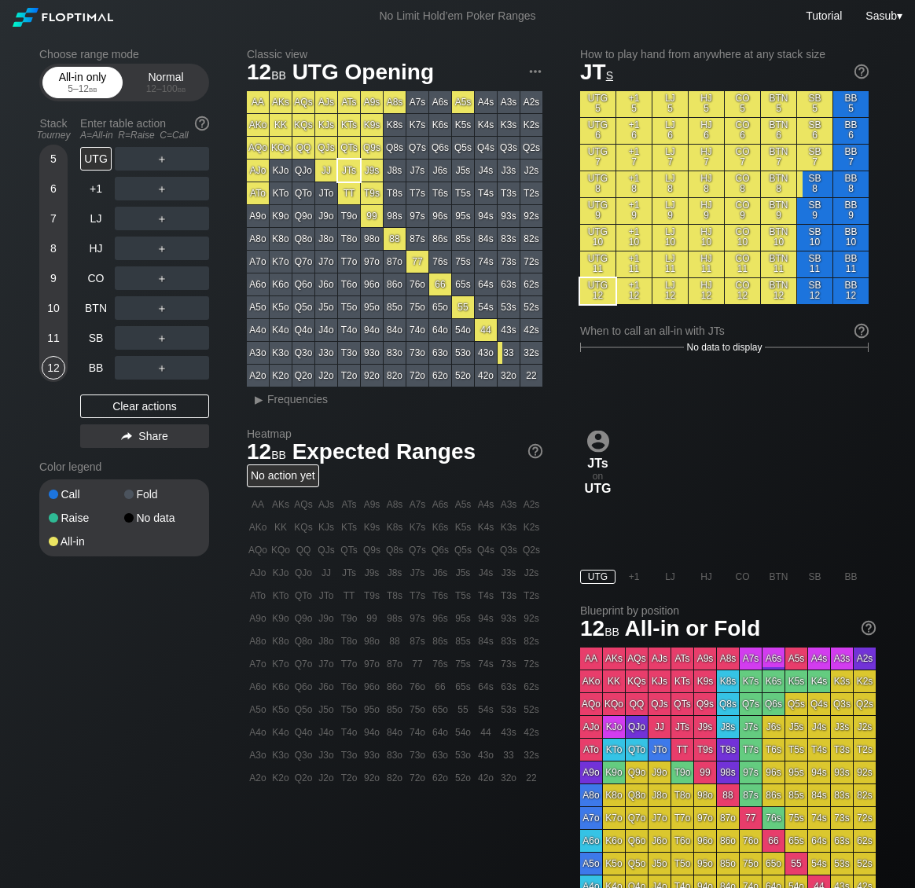
click at [91, 90] on span "bb" at bounding box center [93, 88] width 9 height 11
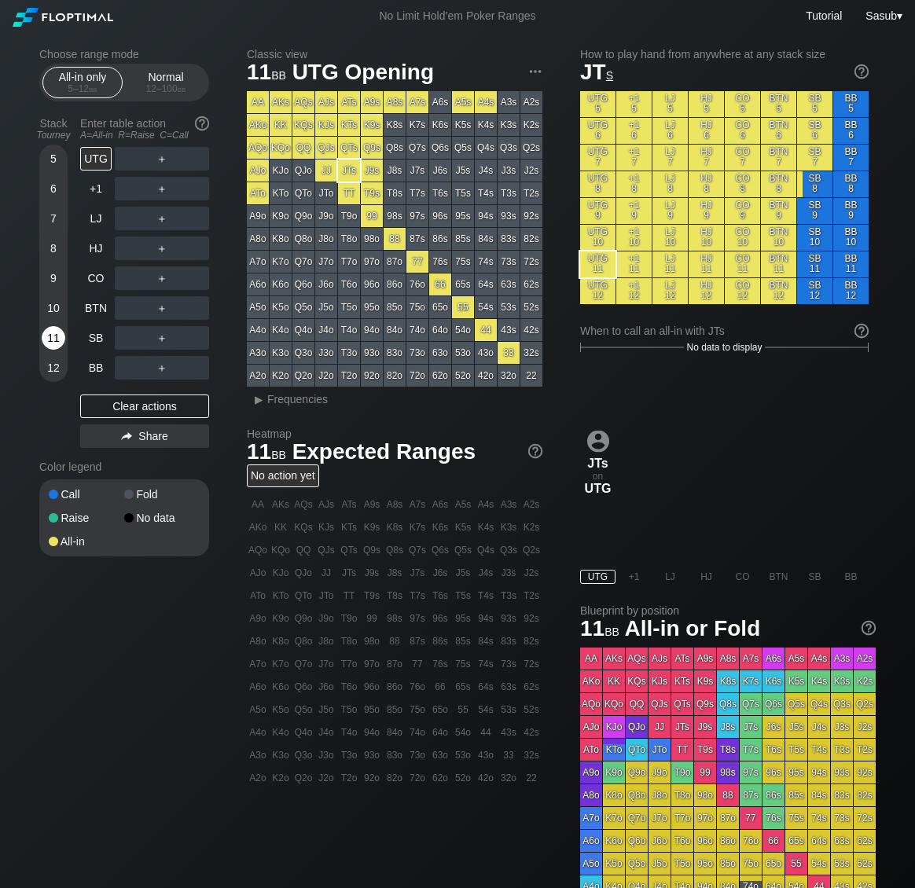
click at [61, 340] on div "11" at bounding box center [54, 338] width 24 height 24
click at [99, 153] on div "UTG" at bounding box center [95, 159] width 31 height 24
click at [52, 336] on div "11" at bounding box center [54, 338] width 24 height 24
click at [103, 156] on div "UTG" at bounding box center [95, 159] width 31 height 24
drag, startPoint x: 147, startPoint y: 83, endPoint x: 132, endPoint y: 107, distance: 27.9
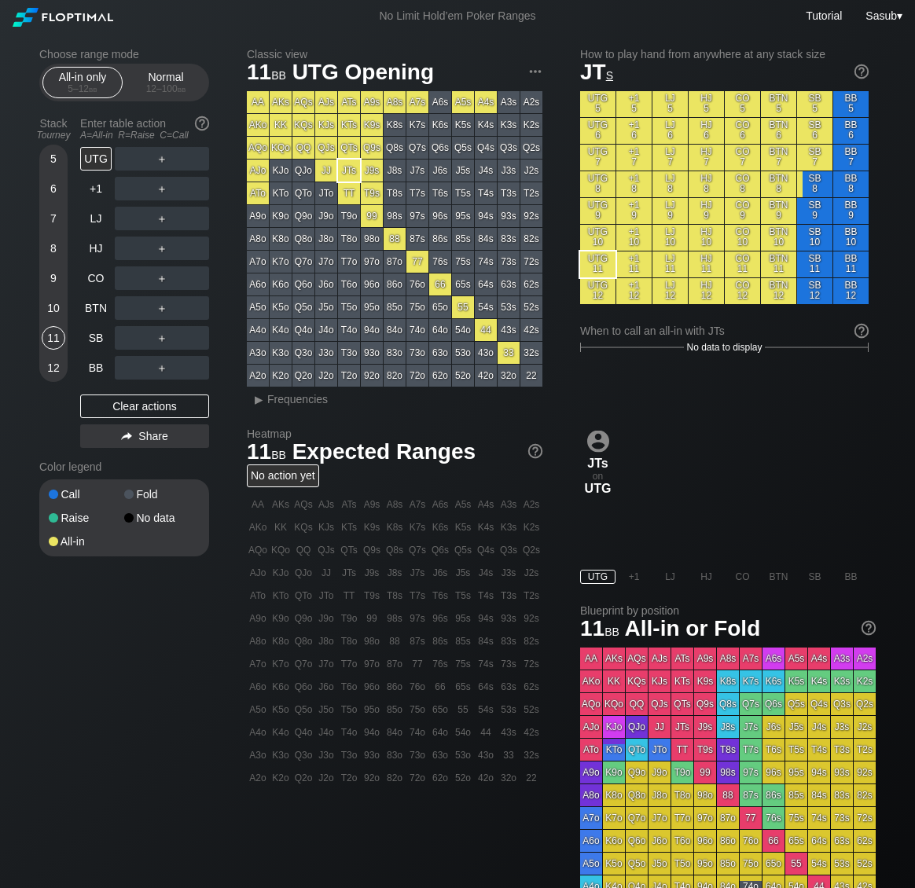
click at [147, 83] on div "12 – 100 bb" at bounding box center [166, 88] width 66 height 11
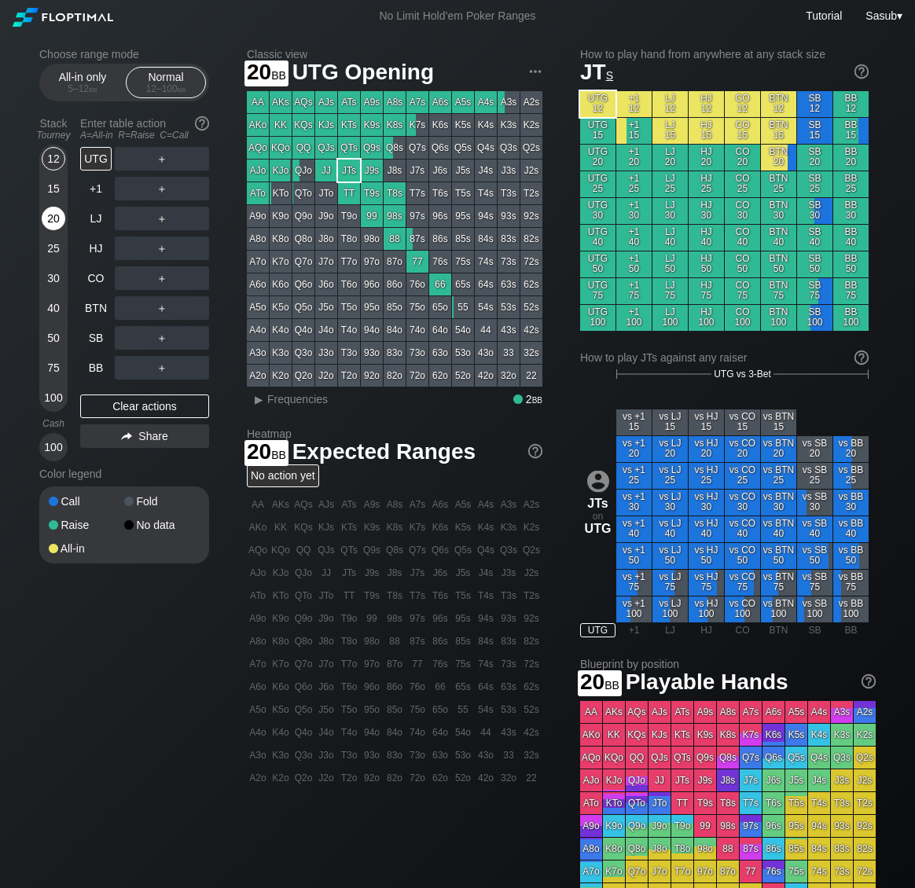
click at [50, 216] on div "20" at bounding box center [54, 219] width 24 height 24
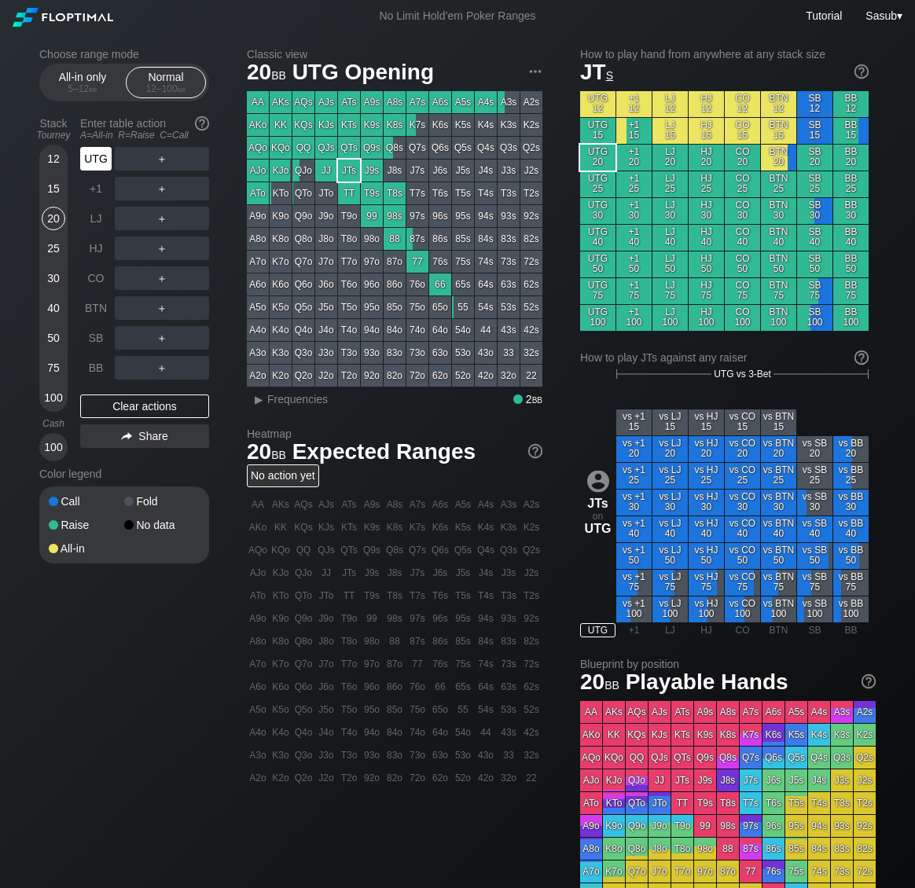
click at [93, 160] on div "UTG" at bounding box center [95, 159] width 31 height 24
click at [164, 156] on div "R ✕" at bounding box center [162, 159] width 31 height 24
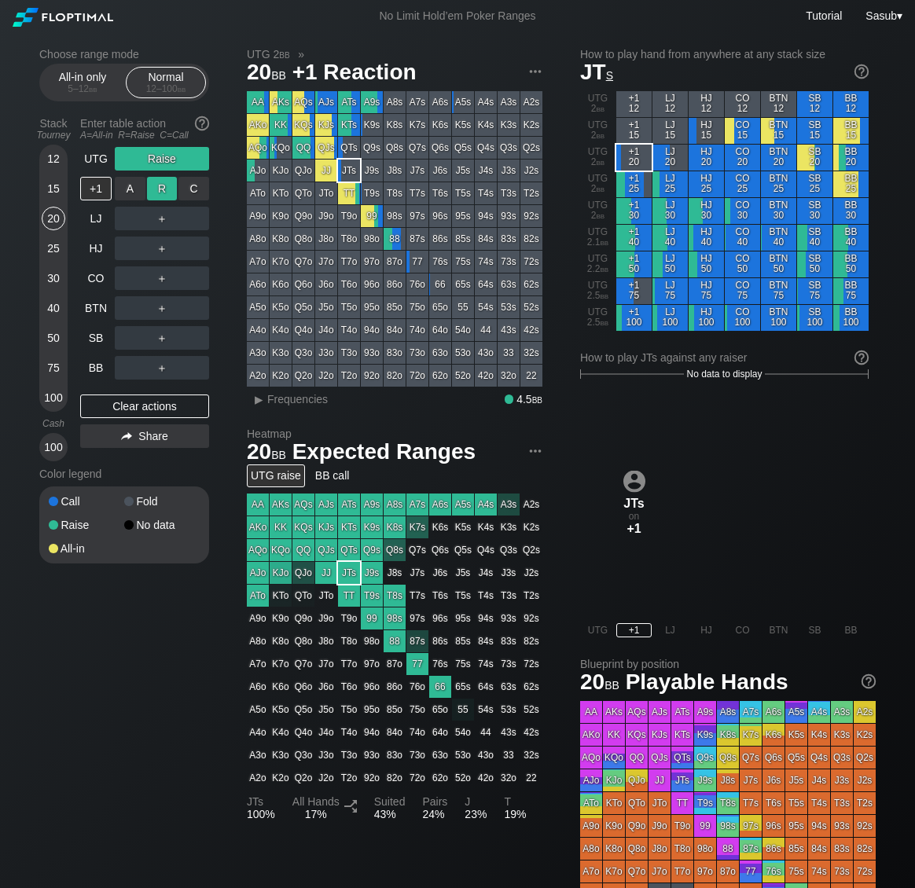
click at [171, 190] on div "R ✕" at bounding box center [162, 189] width 31 height 24
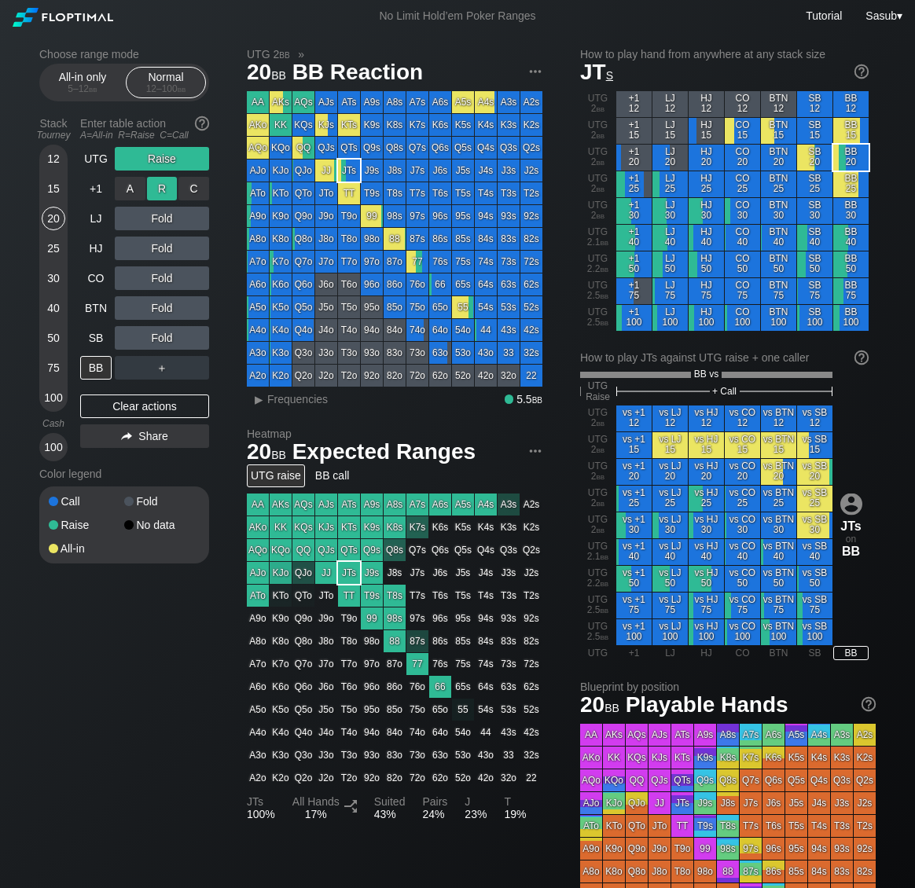
click at [171, 190] on div "R ✕" at bounding box center [162, 189] width 31 height 24
click at [156, 222] on div "R ✕" at bounding box center [162, 219] width 31 height 24
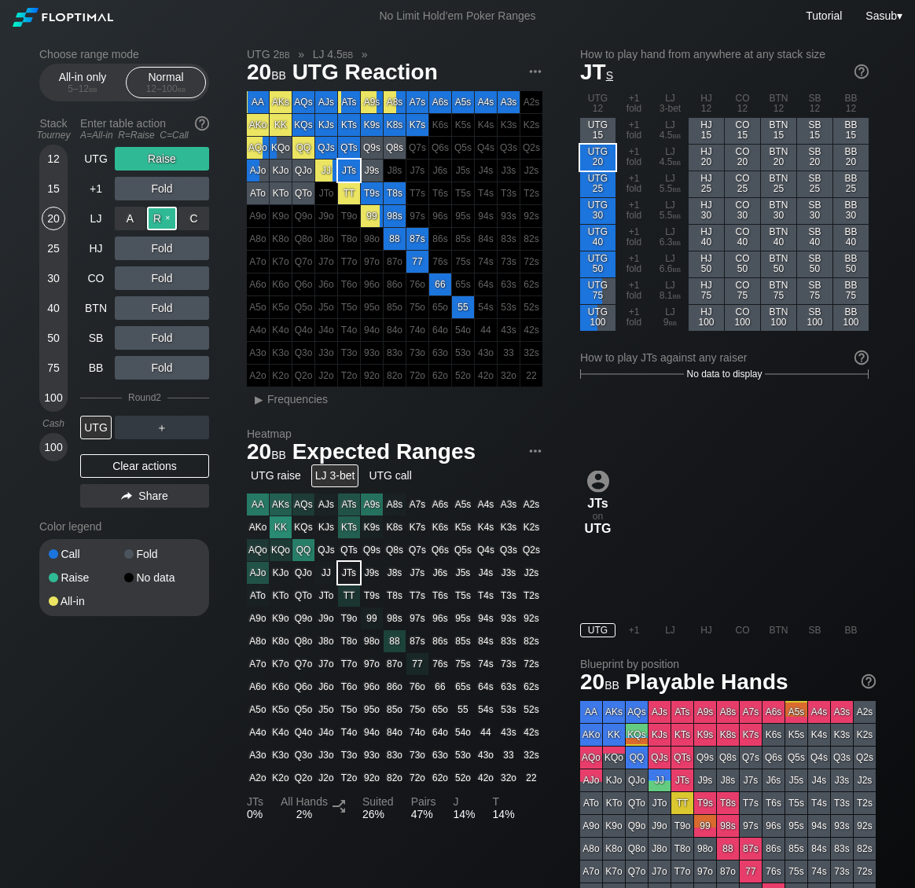
click at [156, 222] on div "R ✕" at bounding box center [162, 219] width 31 height 24
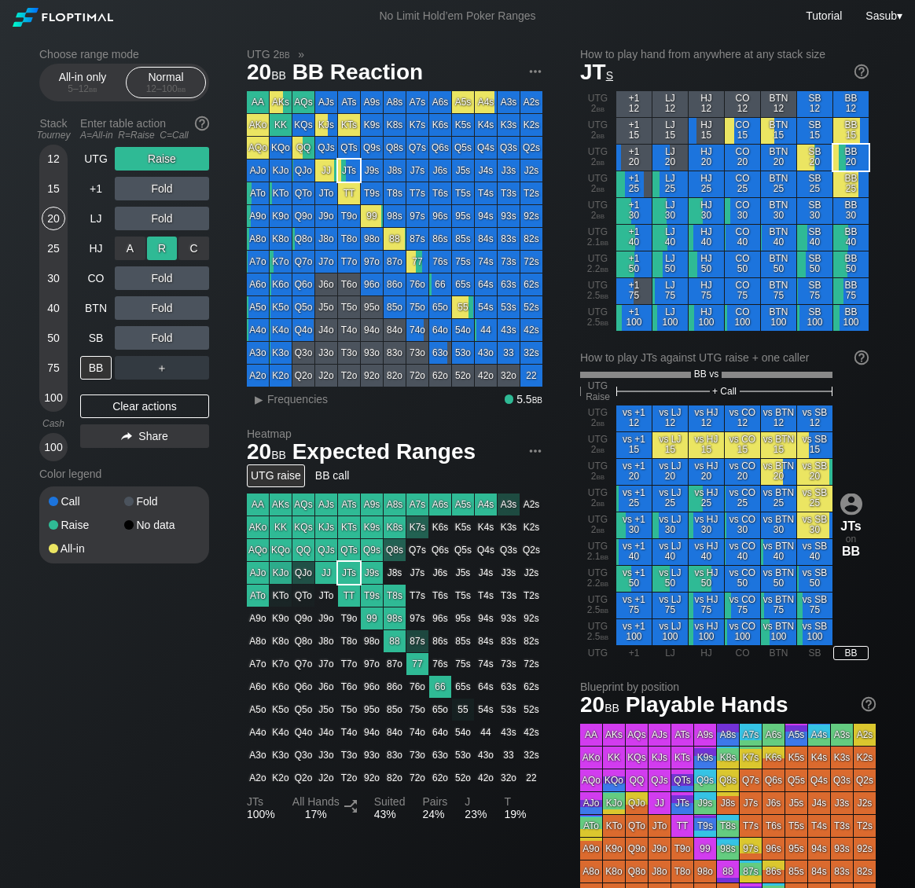
click at [165, 240] on div "R ✕" at bounding box center [162, 249] width 31 height 24
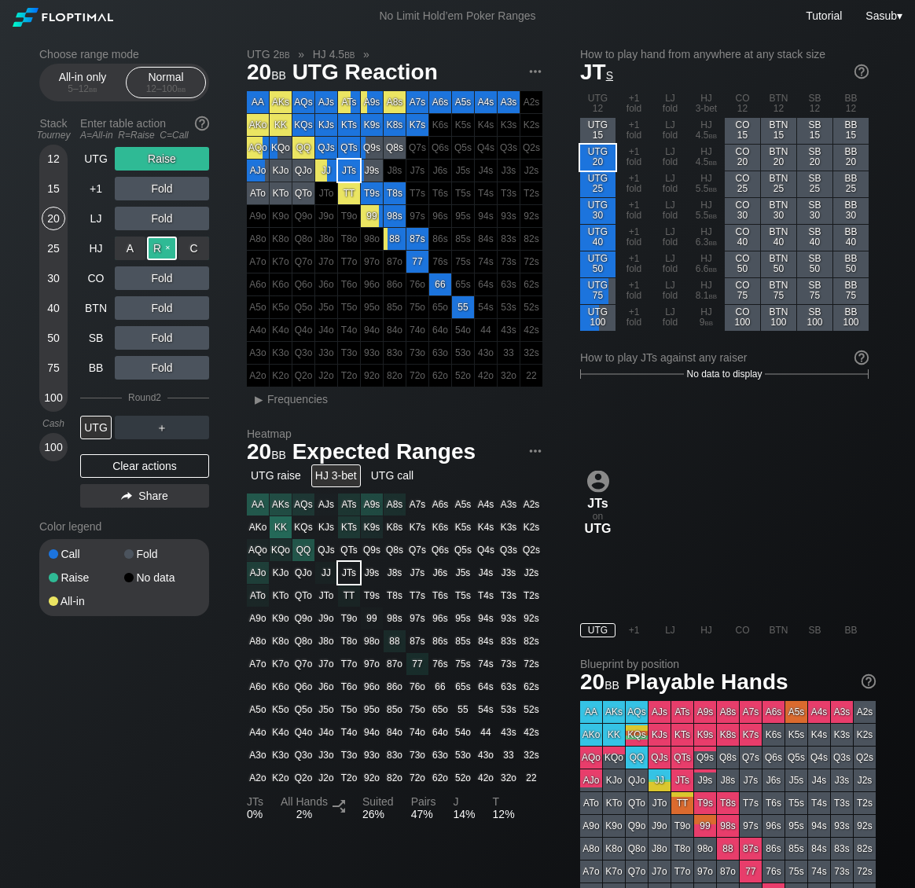
click at [165, 240] on div "R ✕" at bounding box center [162, 249] width 31 height 24
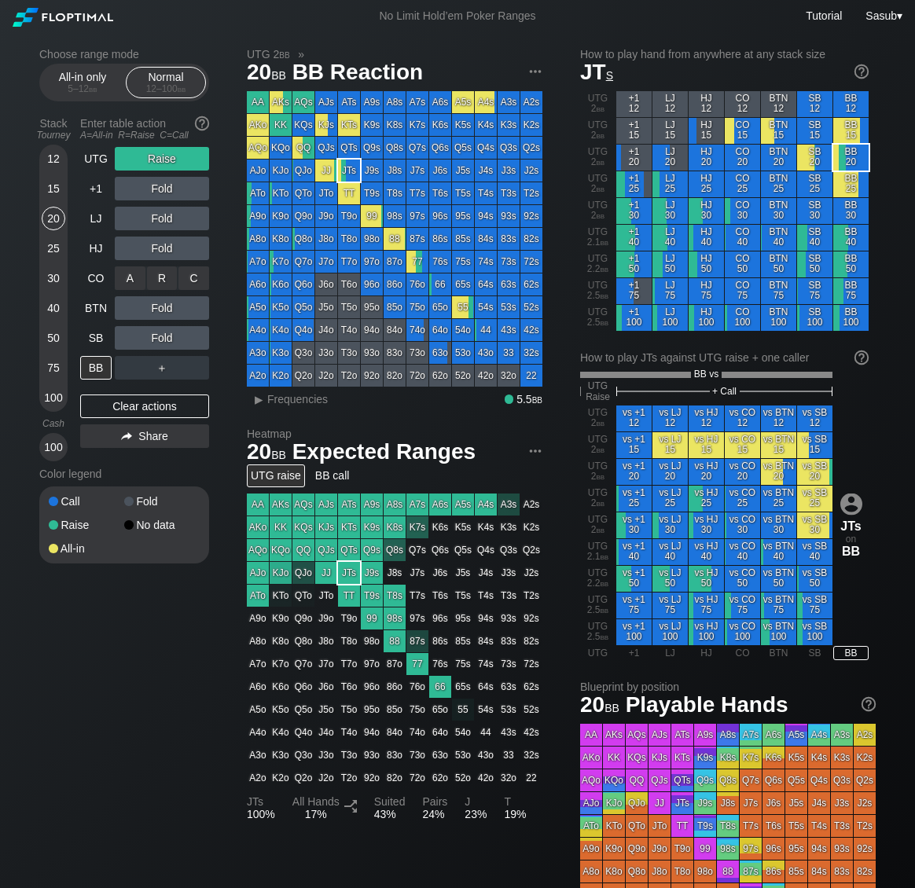
click at [165, 281] on div "R ✕" at bounding box center [162, 278] width 31 height 24
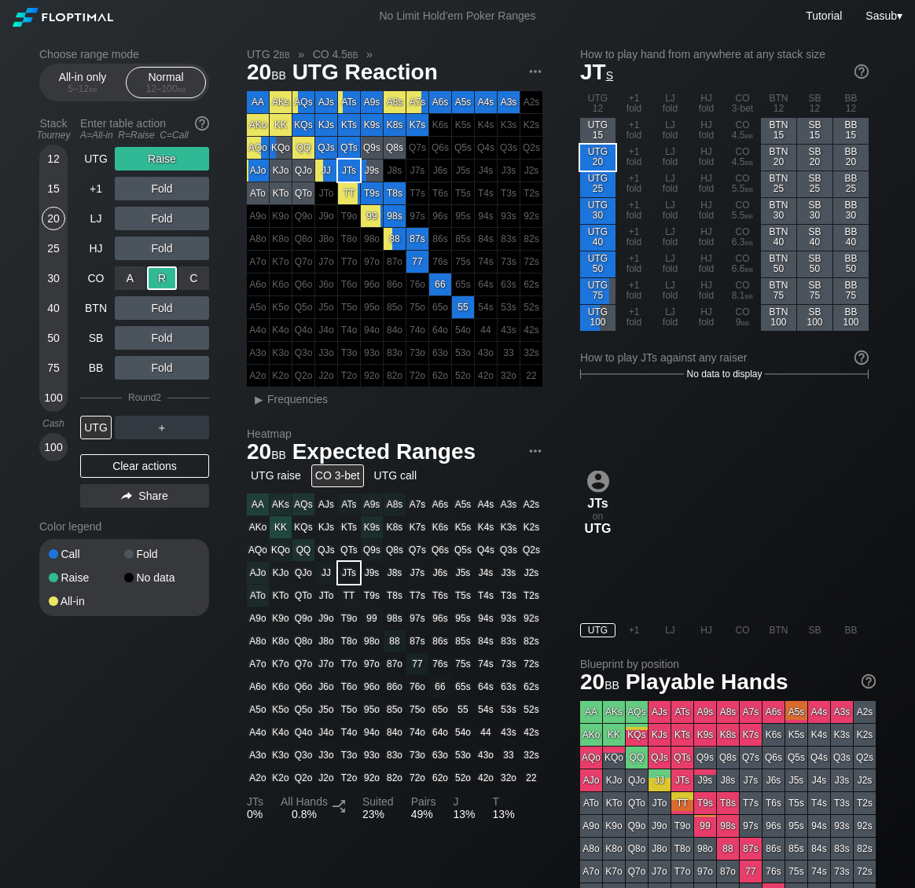
click at [165, 281] on div "R ✕" at bounding box center [162, 278] width 31 height 24
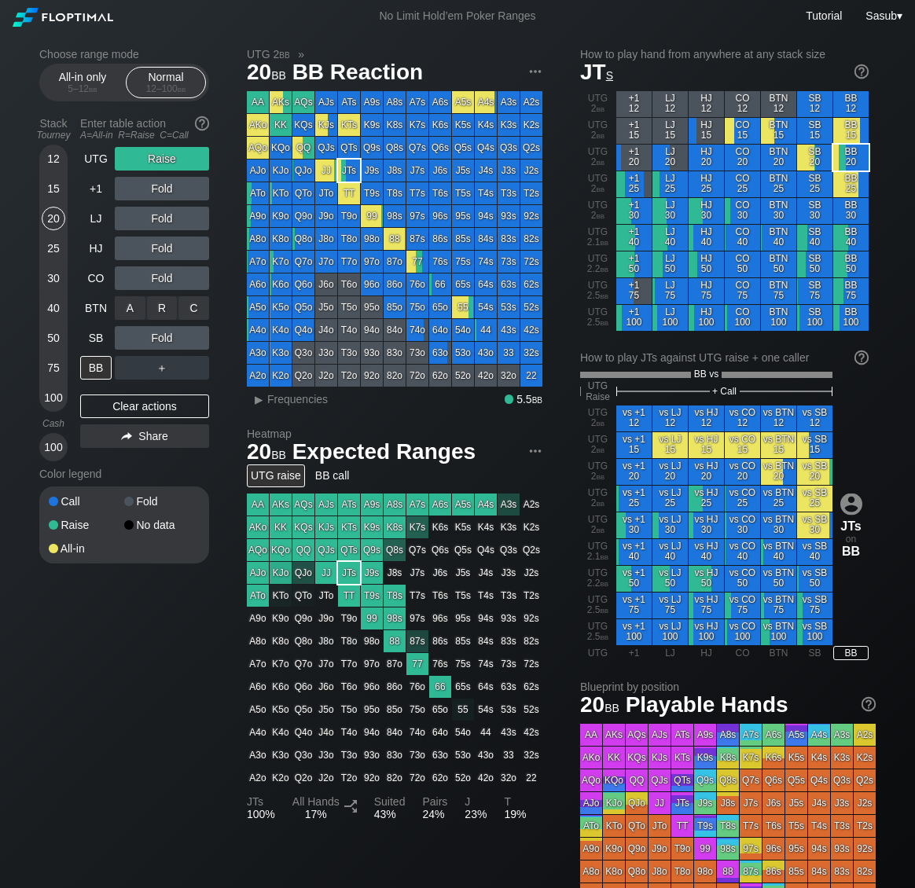
click at [162, 316] on div "R ✕" at bounding box center [162, 308] width 31 height 24
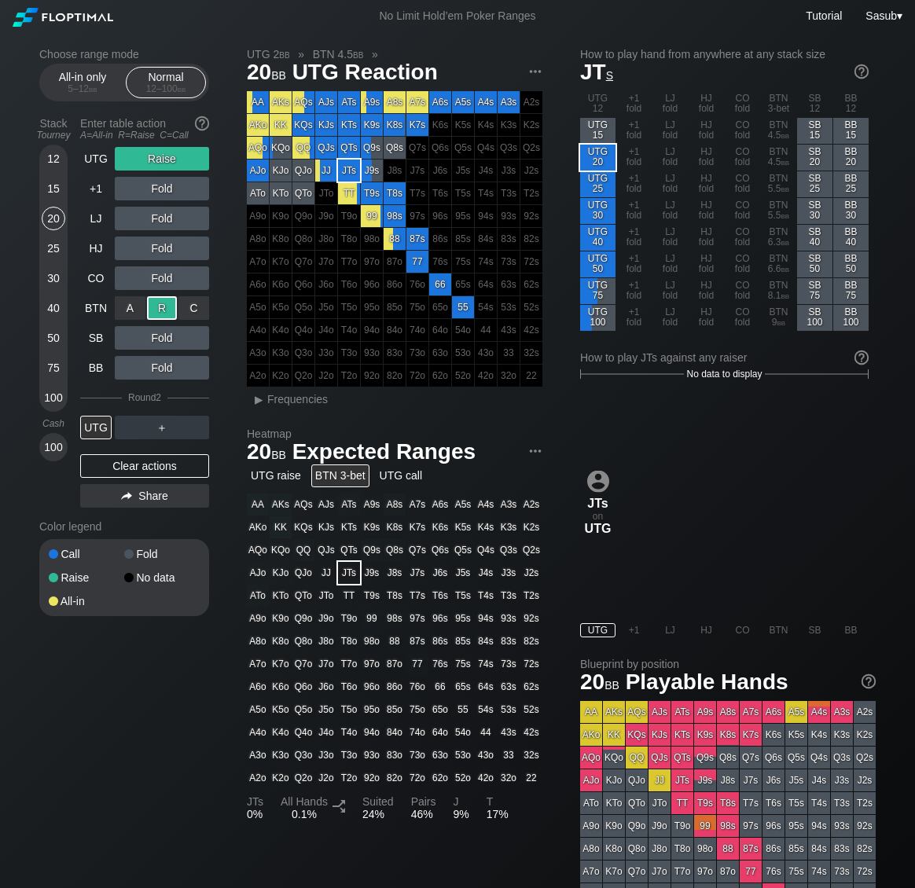
click at [162, 316] on div "R ✕" at bounding box center [162, 308] width 31 height 24
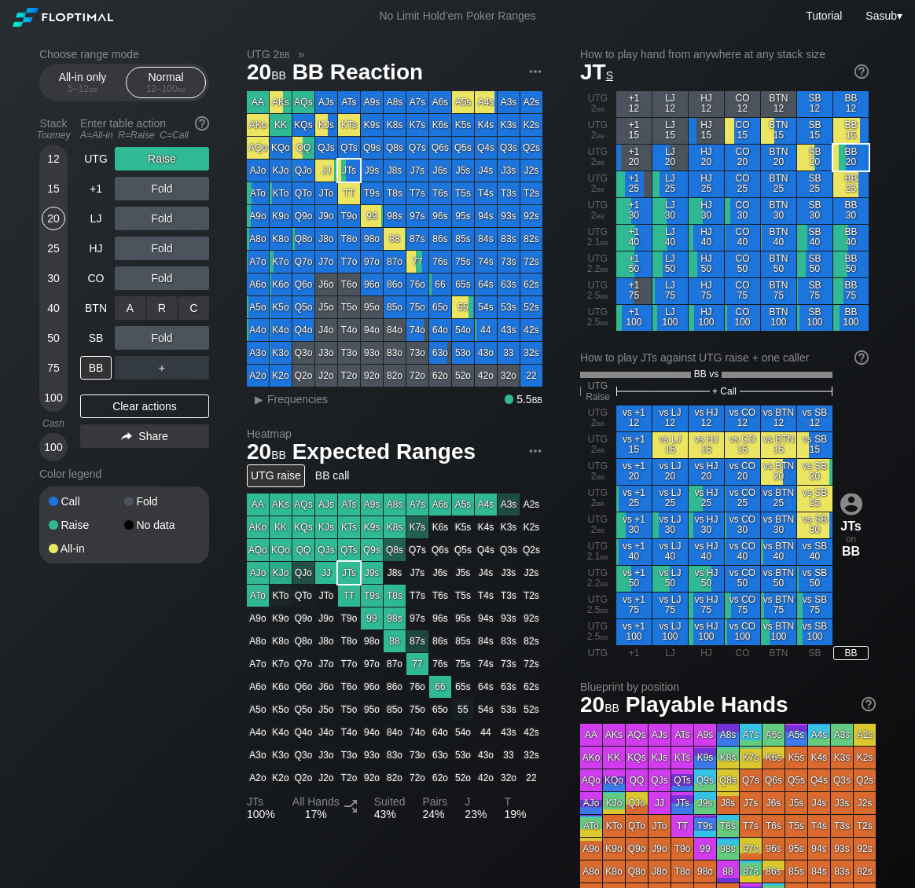
click at [162, 316] on div "R ✕" at bounding box center [162, 308] width 31 height 24
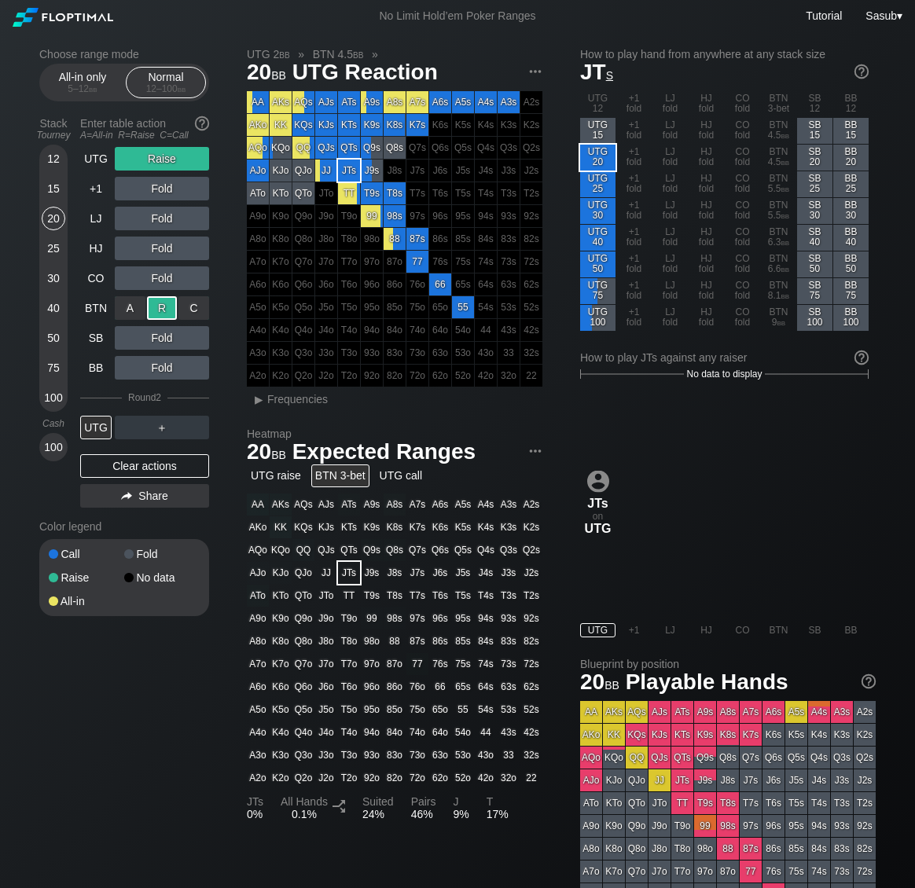
click at [162, 316] on div "R ✕" at bounding box center [162, 308] width 31 height 24
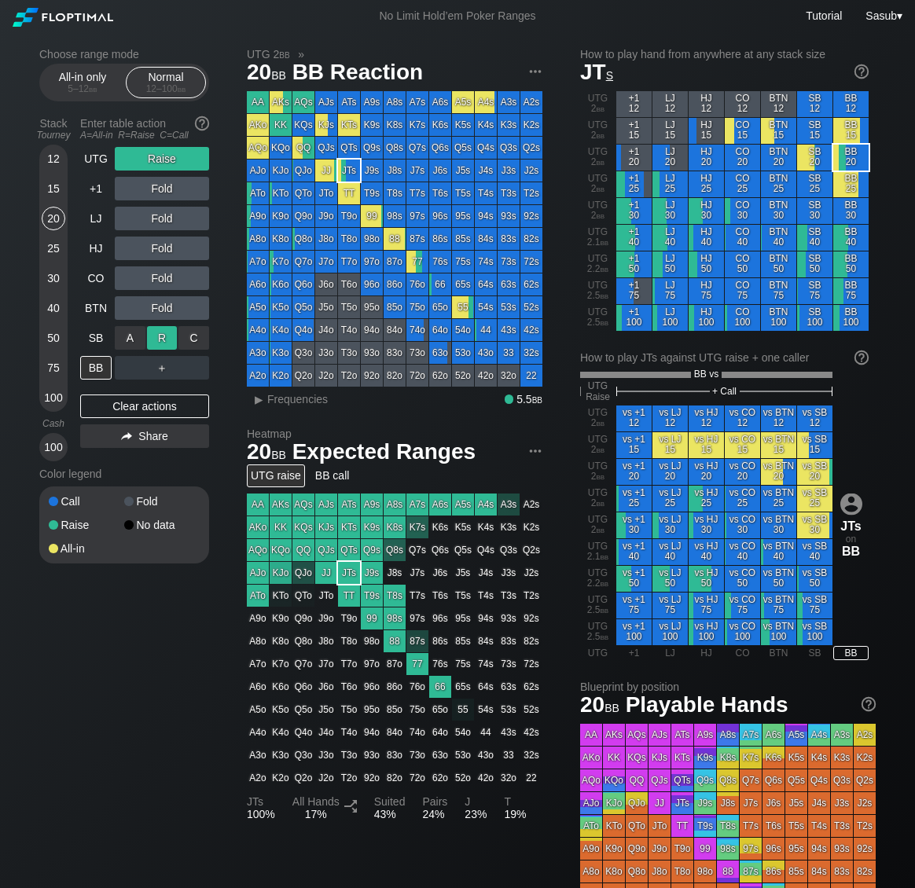
click at [166, 346] on div "R ✕" at bounding box center [162, 338] width 31 height 24
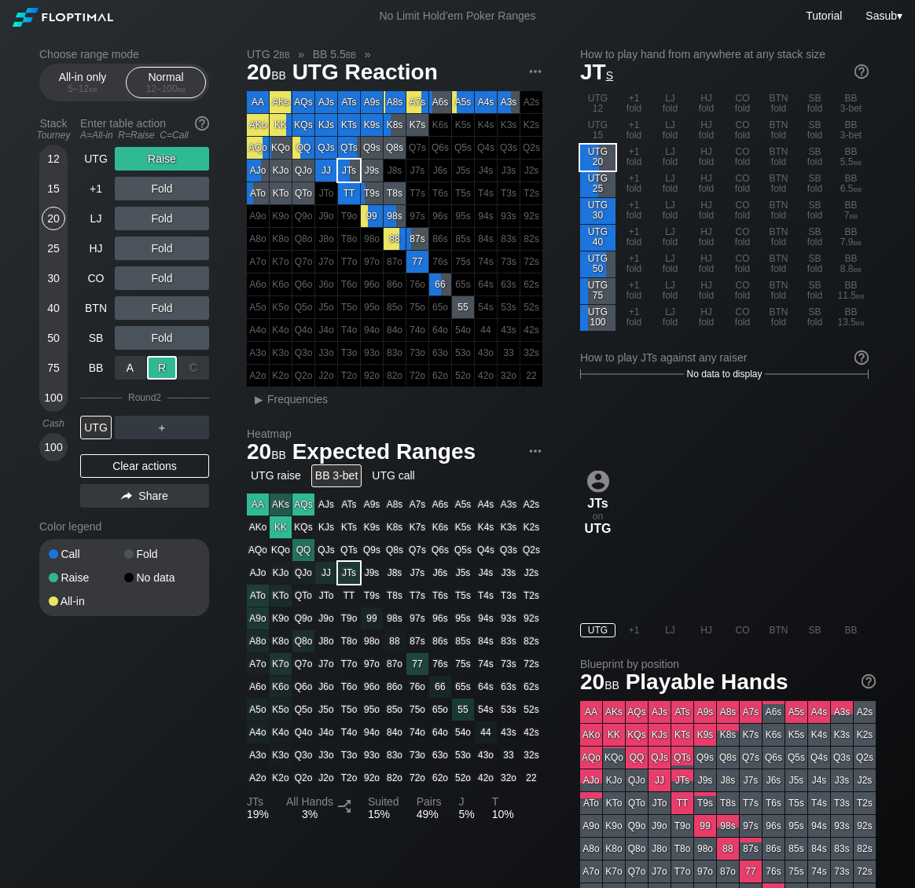
click at [163, 371] on div "R ✕" at bounding box center [162, 368] width 31 height 24
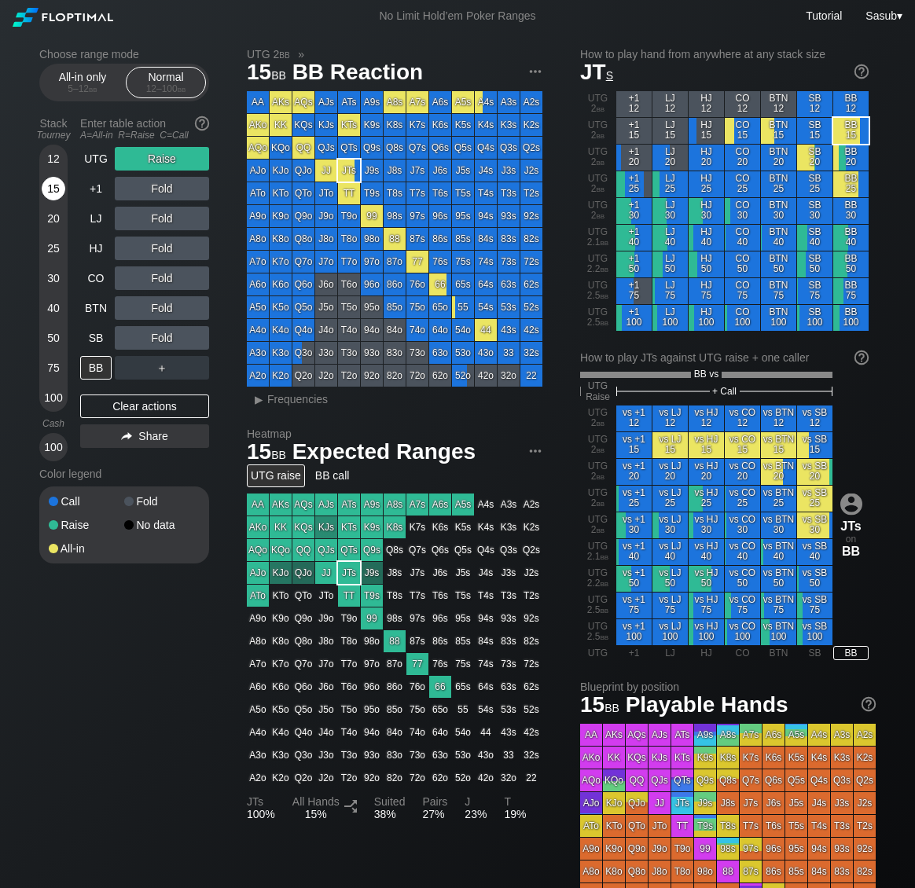
click at [53, 179] on div "15" at bounding box center [54, 189] width 24 height 24
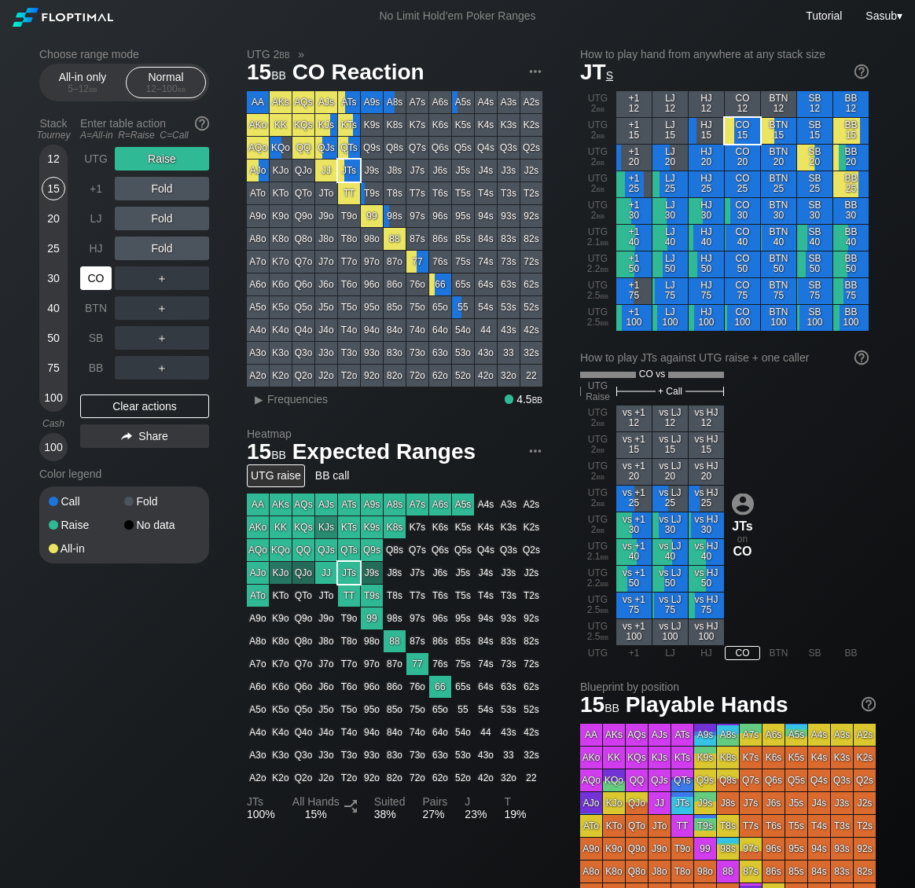
click at [108, 284] on div "CO" at bounding box center [95, 278] width 31 height 24
click at [163, 163] on div "R ✕" at bounding box center [162, 159] width 31 height 24
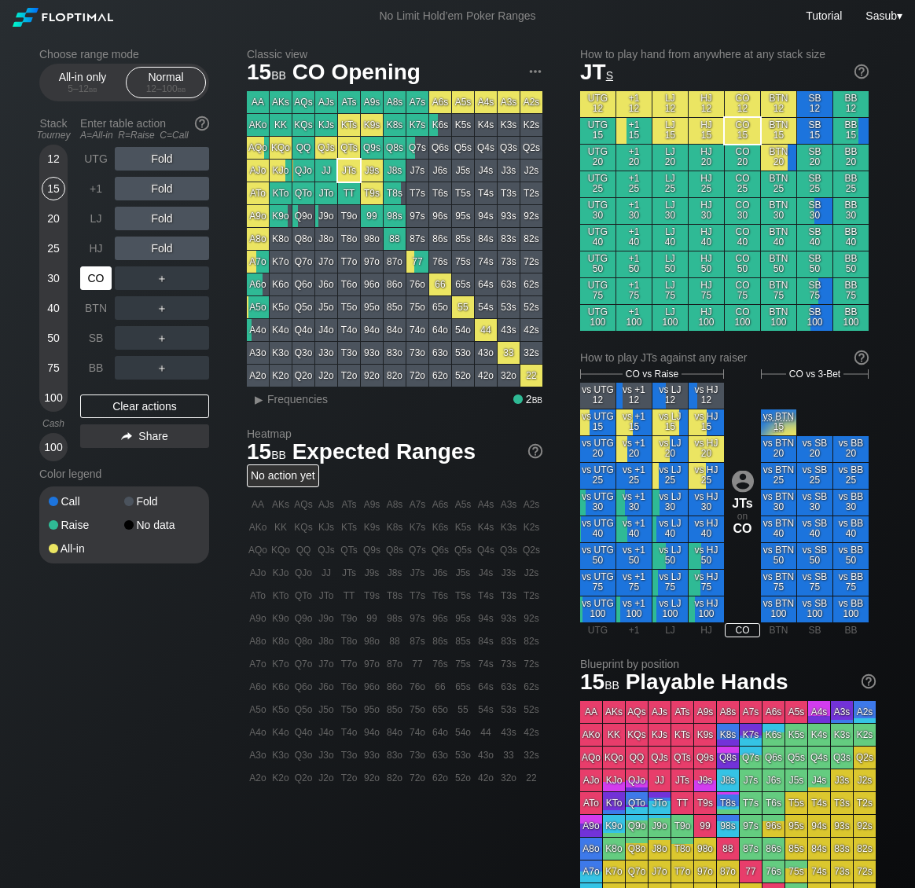
click at [92, 275] on div "CO" at bounding box center [95, 278] width 31 height 24
click at [50, 182] on div "15" at bounding box center [54, 189] width 24 height 24
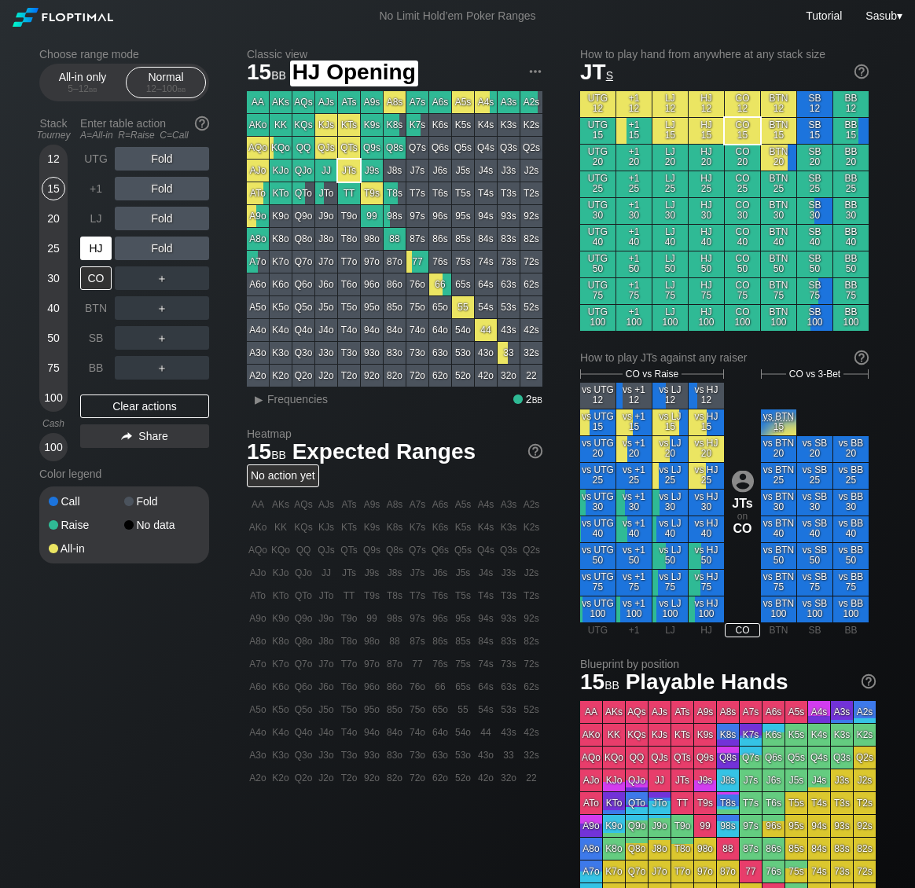
click at [105, 240] on div "HJ" at bounding box center [95, 249] width 31 height 24
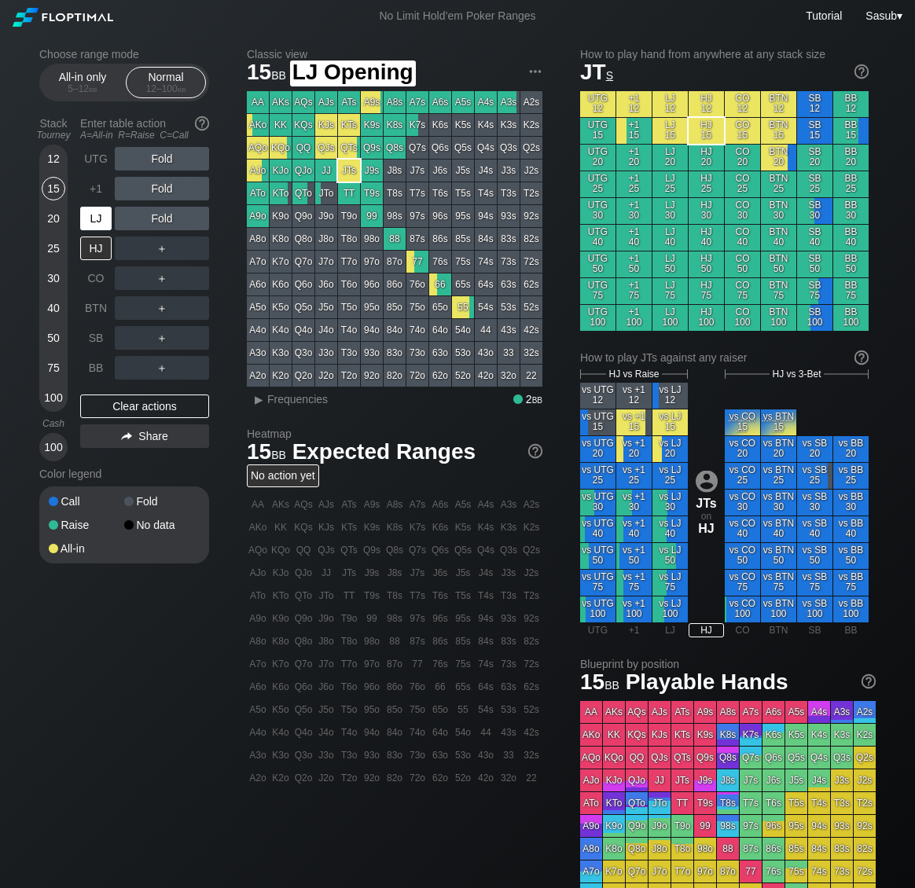
click at [108, 218] on div "LJ" at bounding box center [95, 219] width 31 height 24
